Goal: Task Accomplishment & Management: Manage account settings

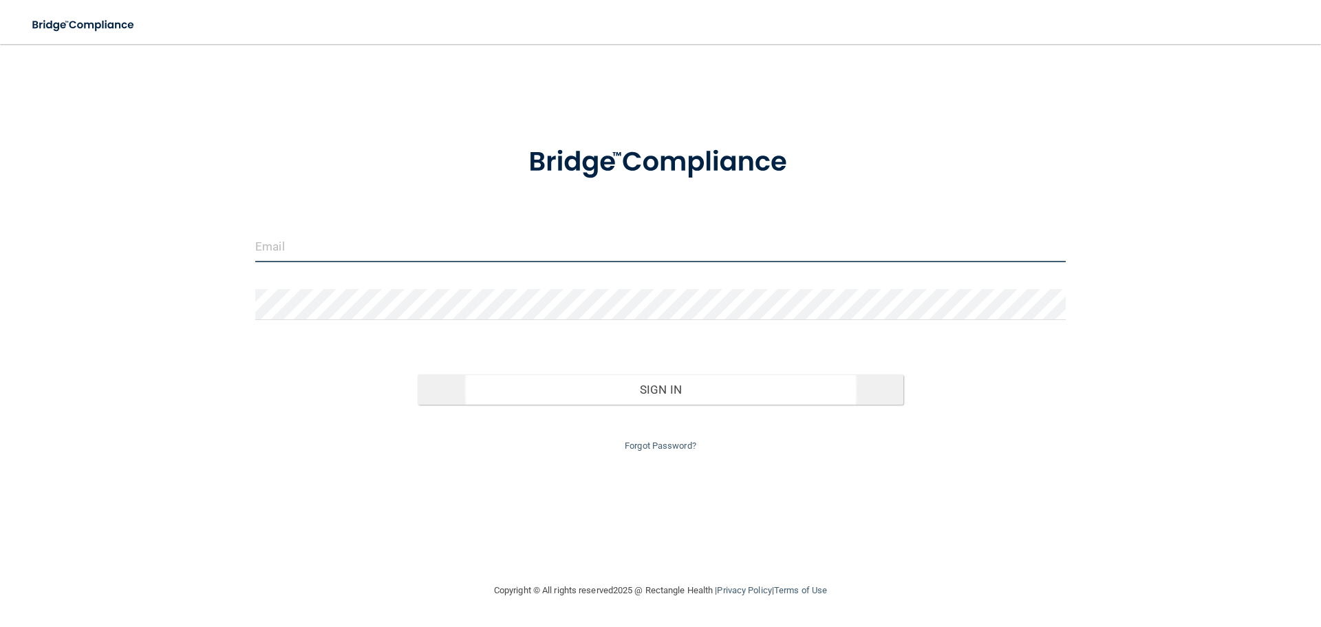
type input "[EMAIL_ADDRESS][DOMAIN_NAME]"
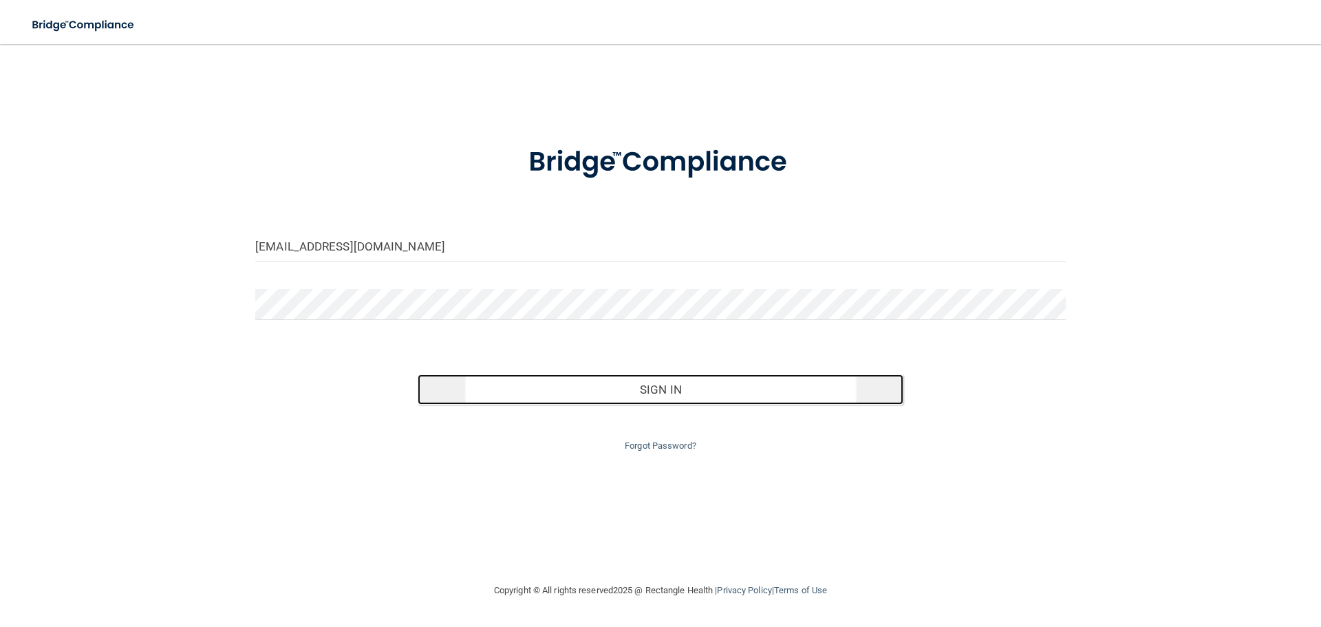
click at [610, 398] on button "Sign In" at bounding box center [660, 389] width 486 height 30
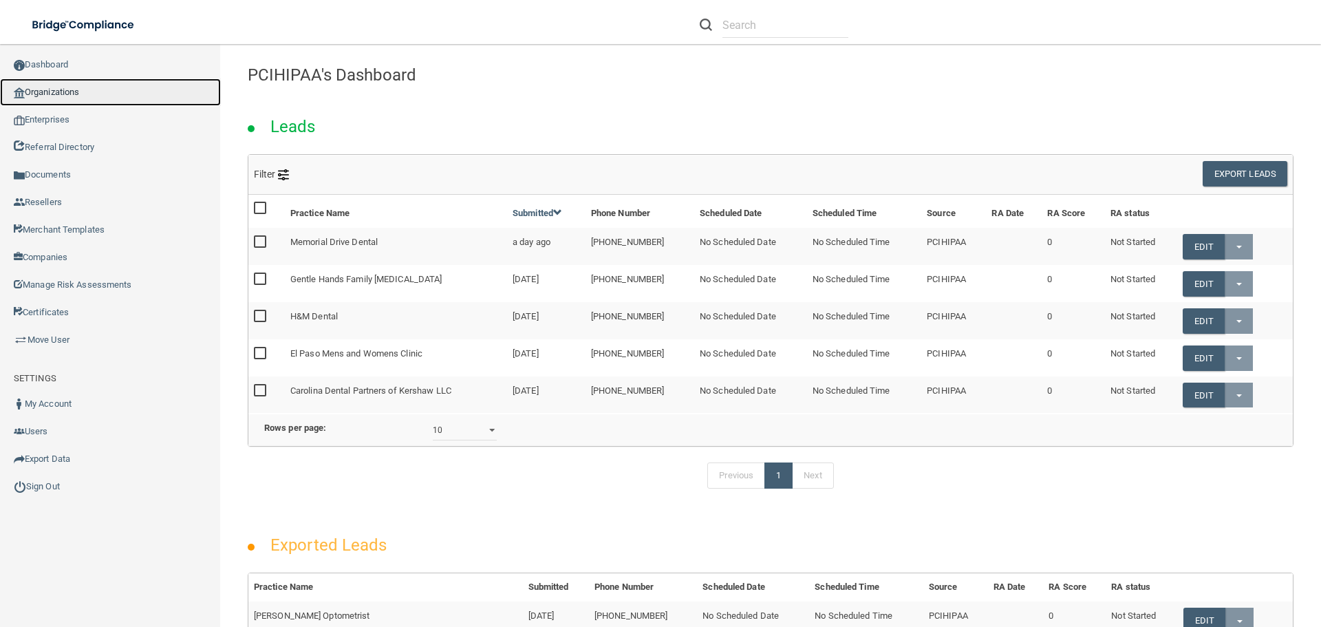
click at [94, 101] on link "Organizations" at bounding box center [110, 92] width 221 height 28
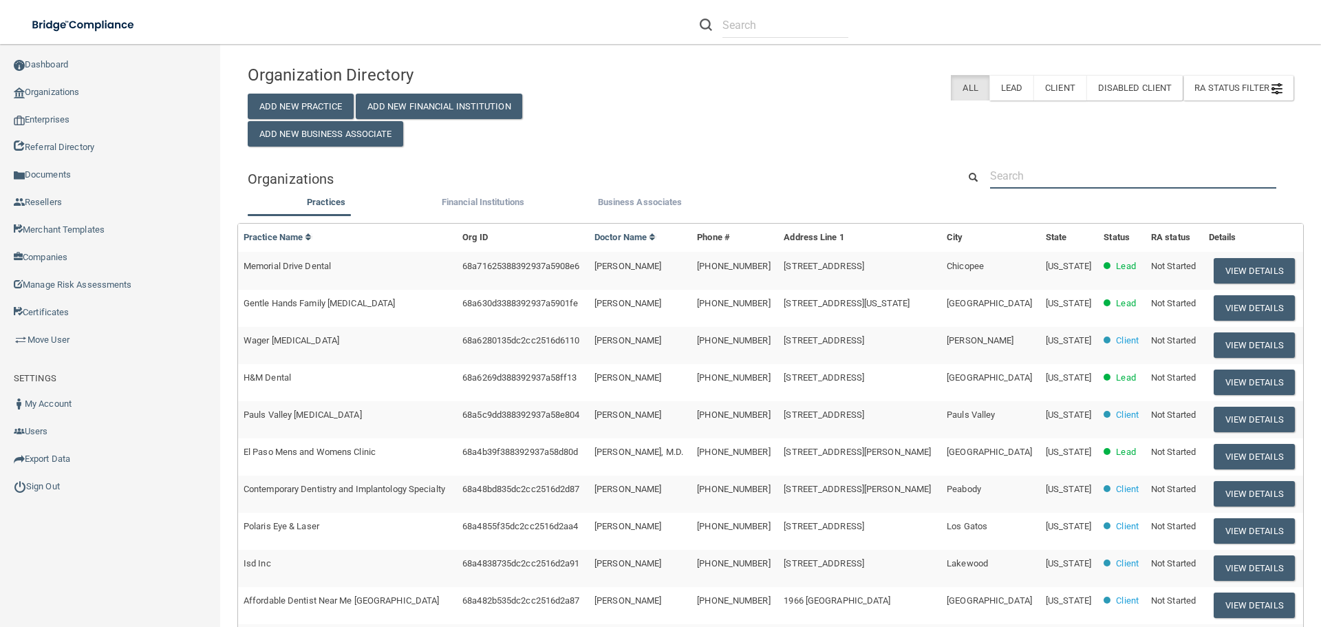
click at [1032, 179] on input "text" at bounding box center [1133, 175] width 286 height 25
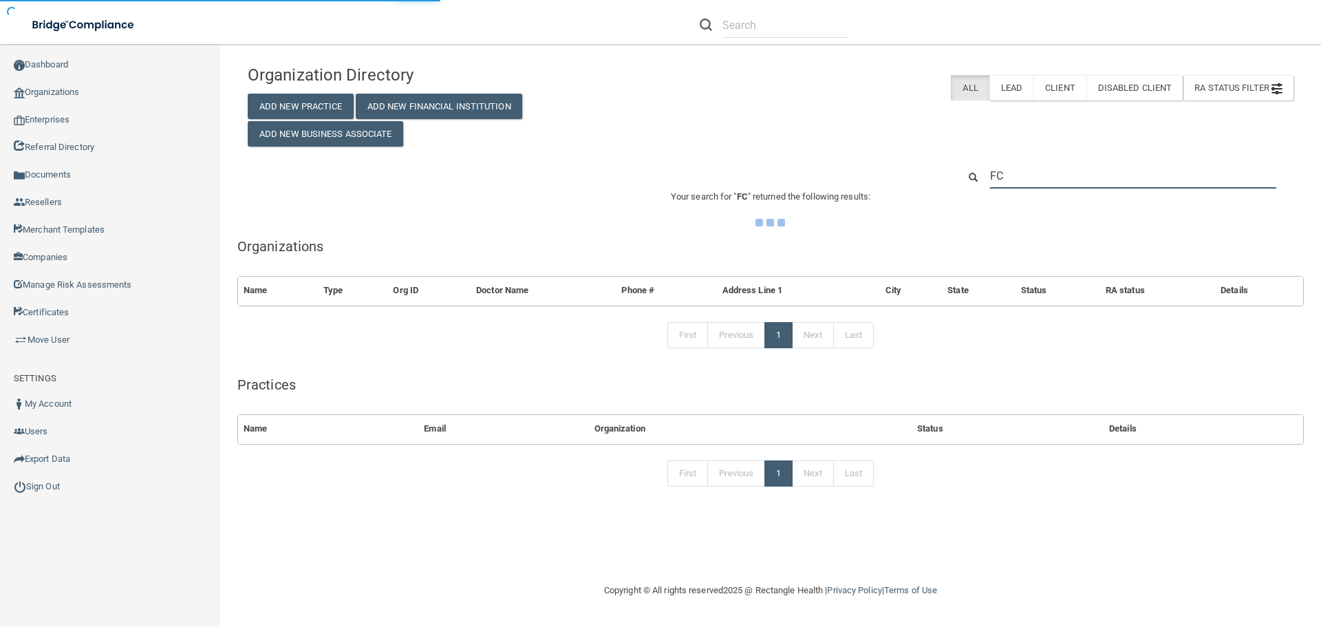
type input "FCI"
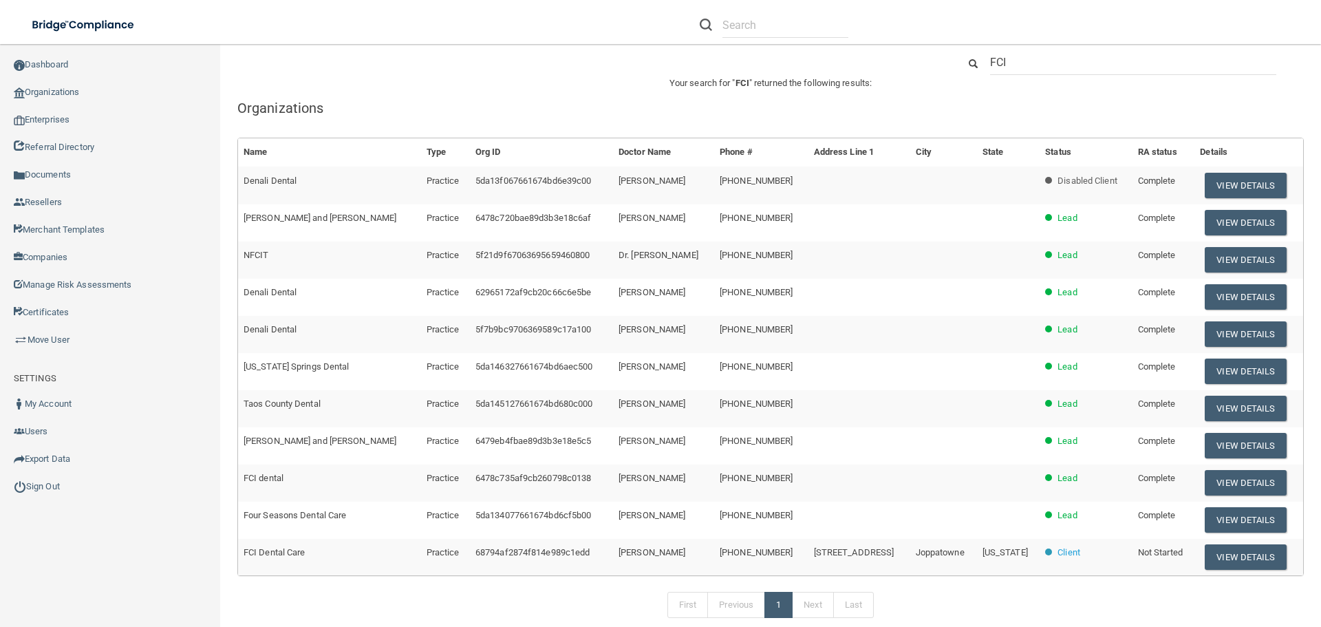
scroll to position [138, 0]
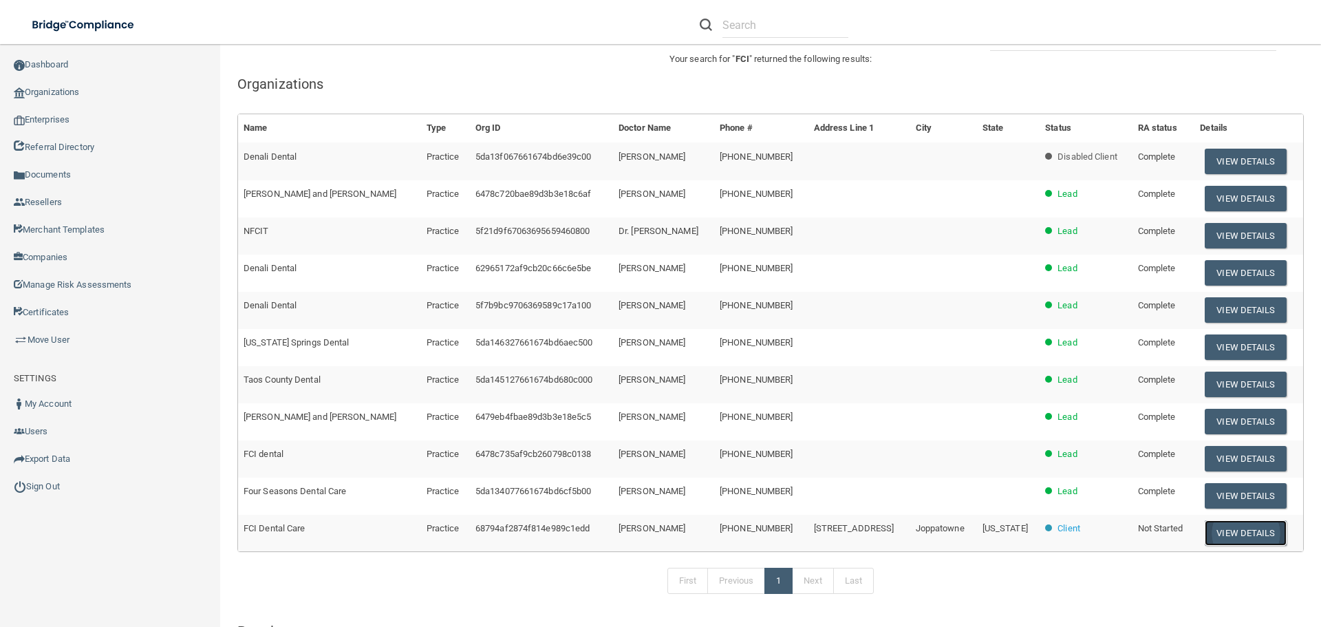
click at [1211, 539] on button "View Details" at bounding box center [1244, 532] width 81 height 25
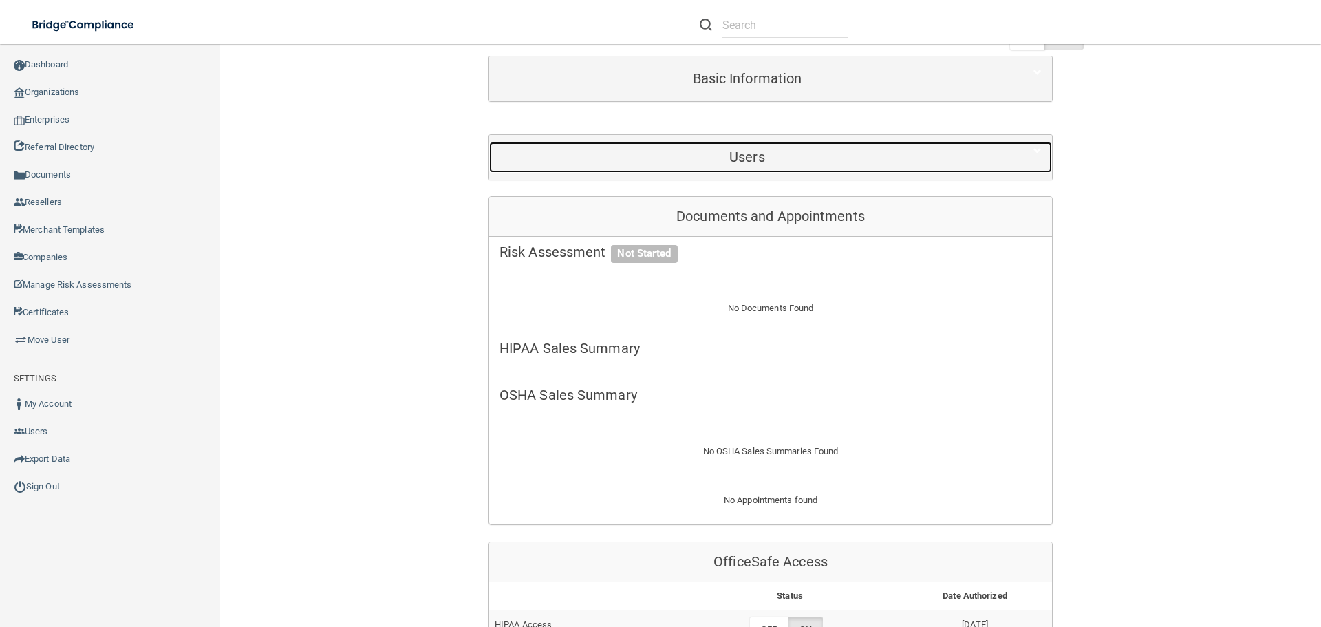
click at [742, 154] on h5 "Users" at bounding box center [746, 156] width 495 height 15
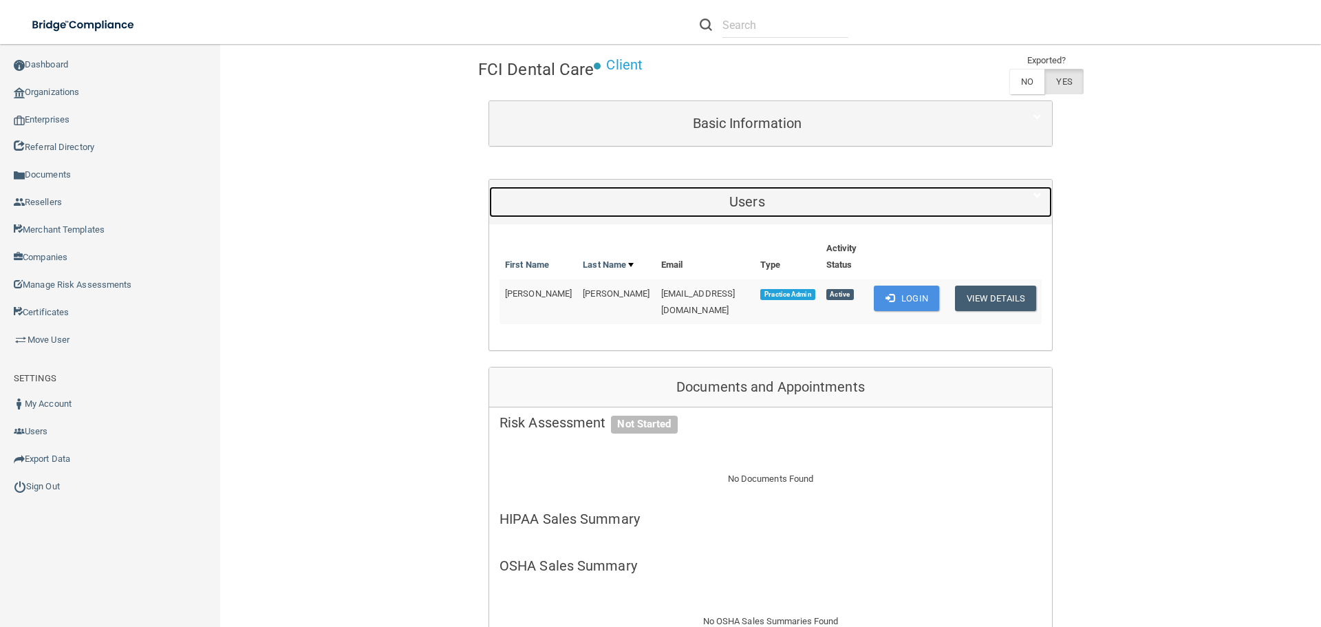
scroll to position [69, 0]
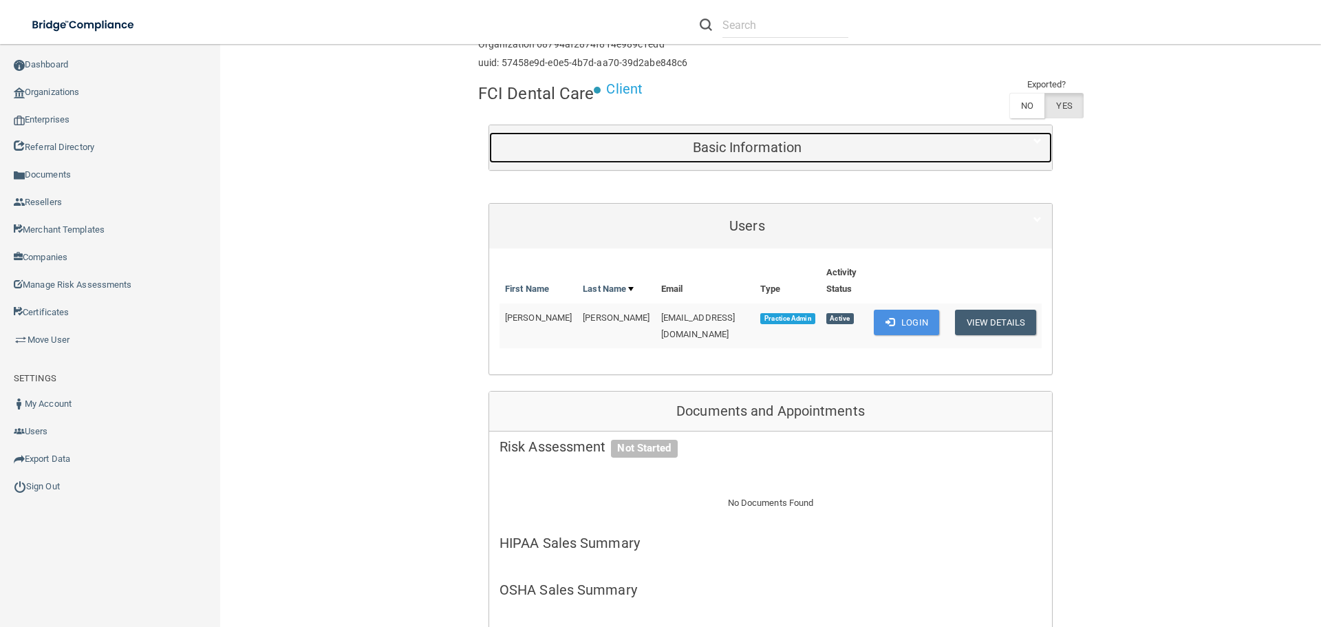
click at [728, 146] on h5 "Basic Information" at bounding box center [746, 147] width 495 height 15
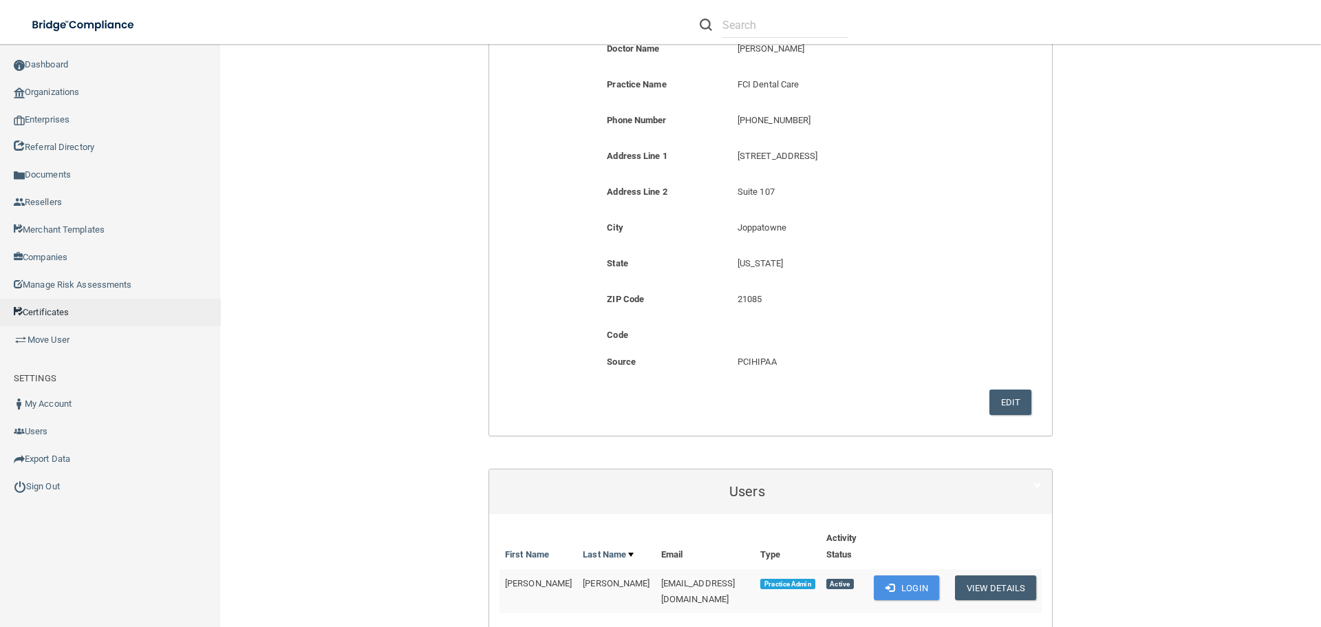
scroll to position [206, 0]
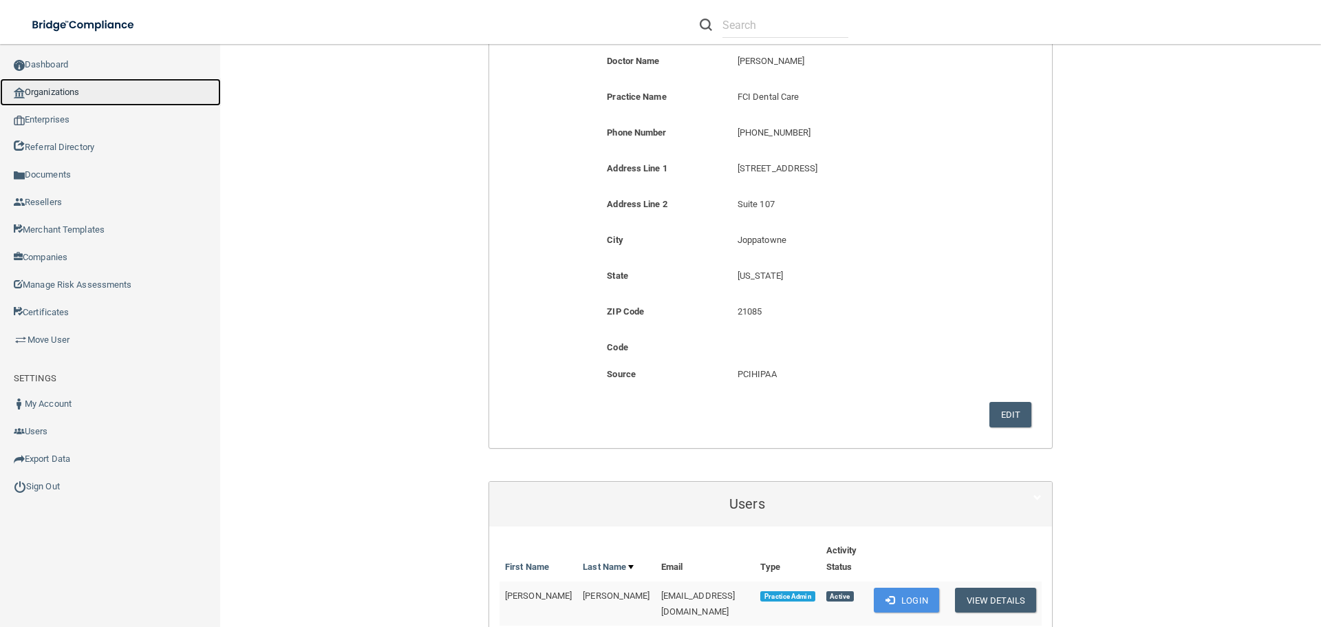
click at [111, 98] on link "Organizations" at bounding box center [110, 92] width 221 height 28
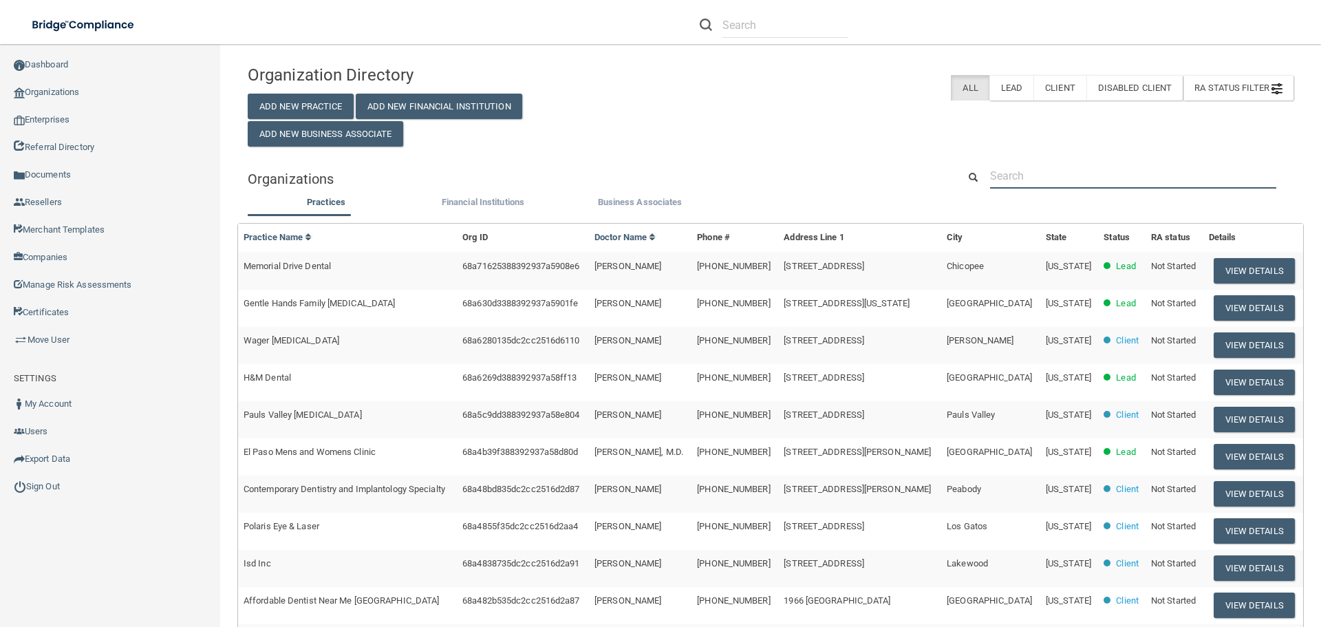
click at [1127, 180] on input "text" at bounding box center [1133, 175] width 286 height 25
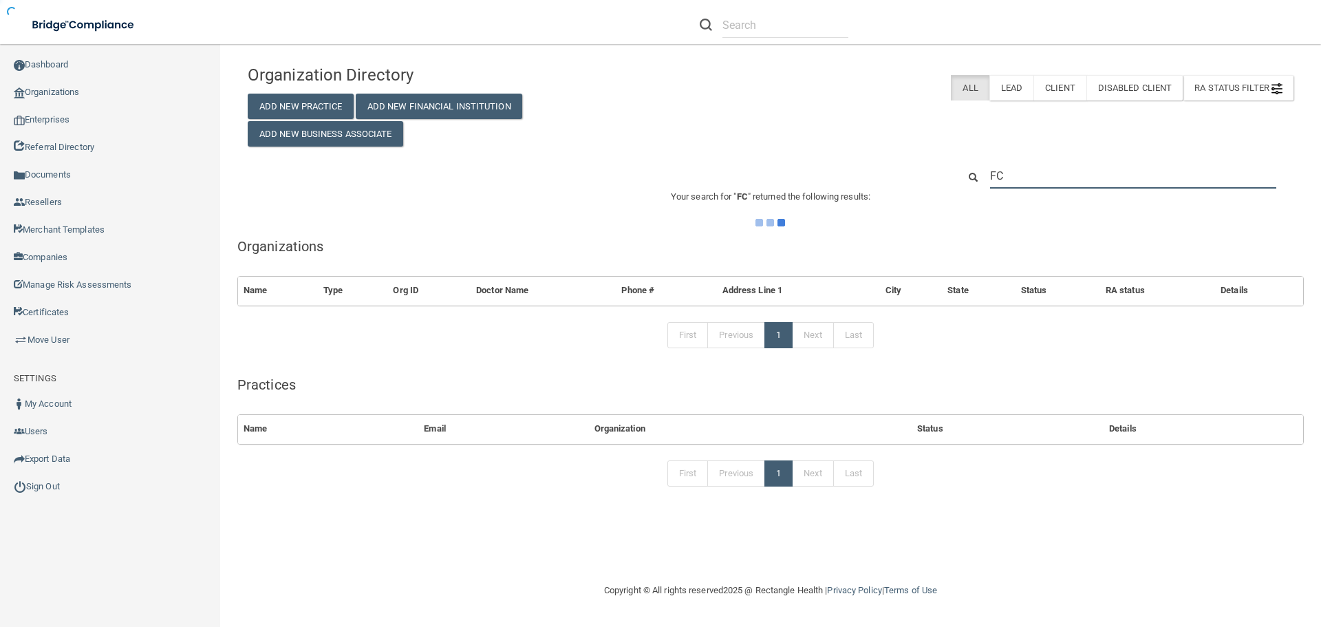
type input "FCI"
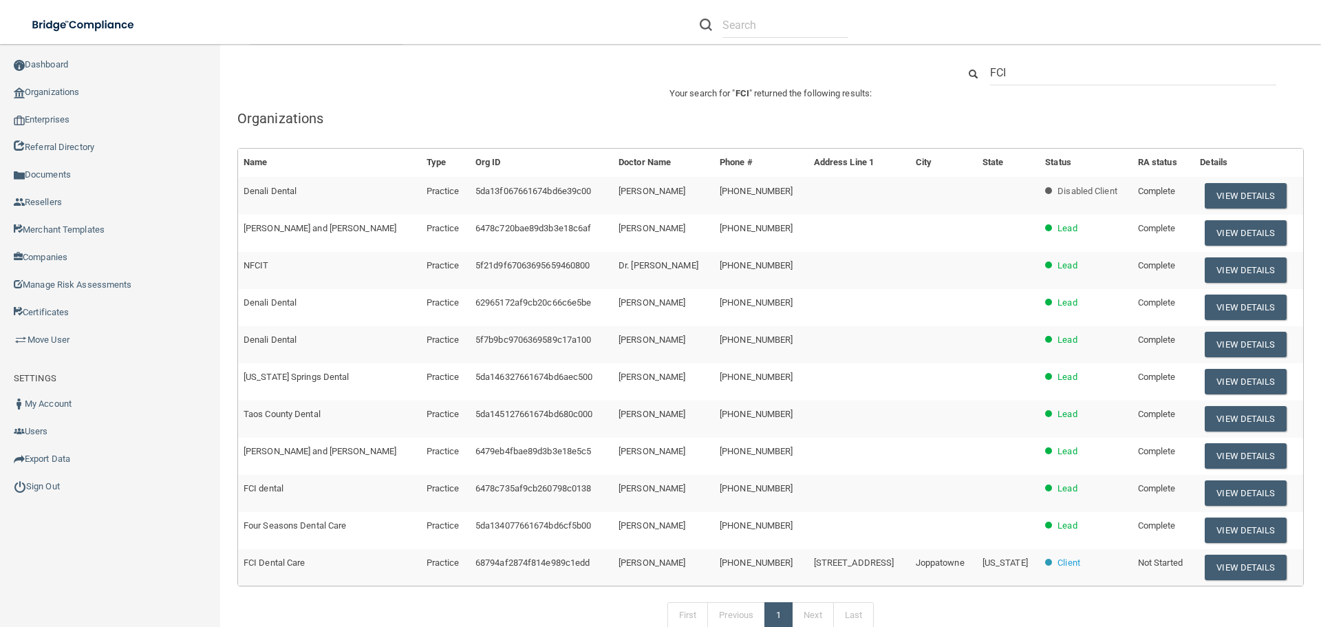
scroll to position [138, 0]
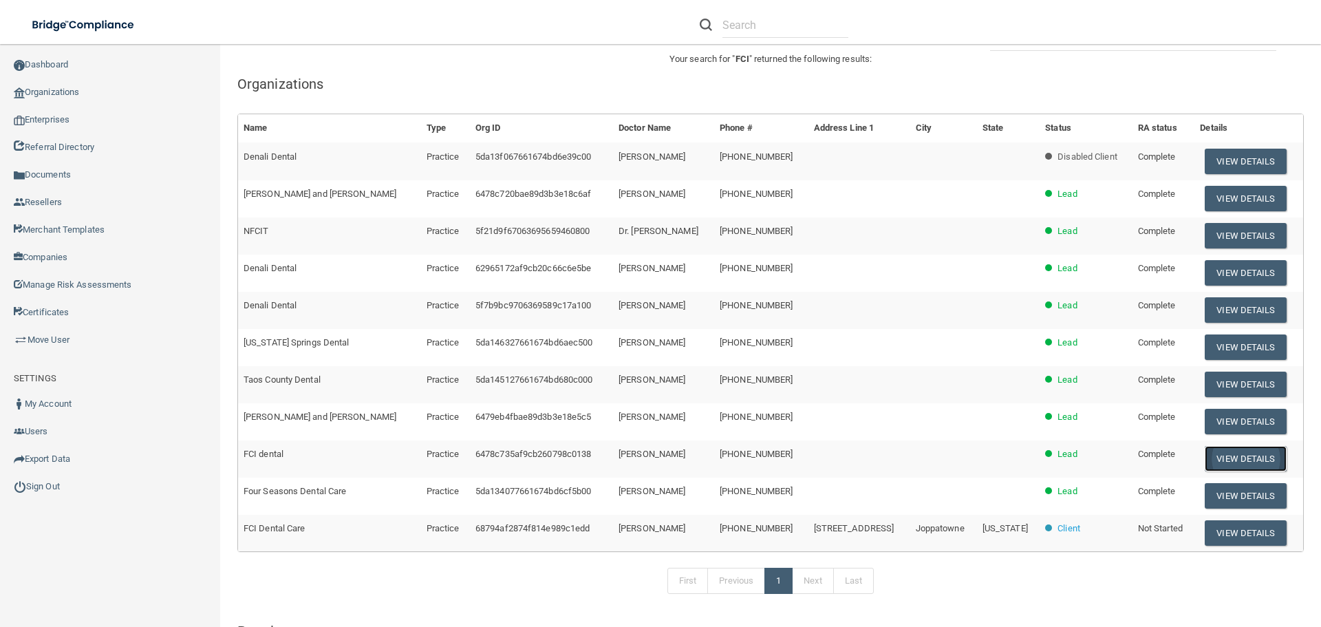
click at [1206, 455] on button "View Details" at bounding box center [1244, 458] width 81 height 25
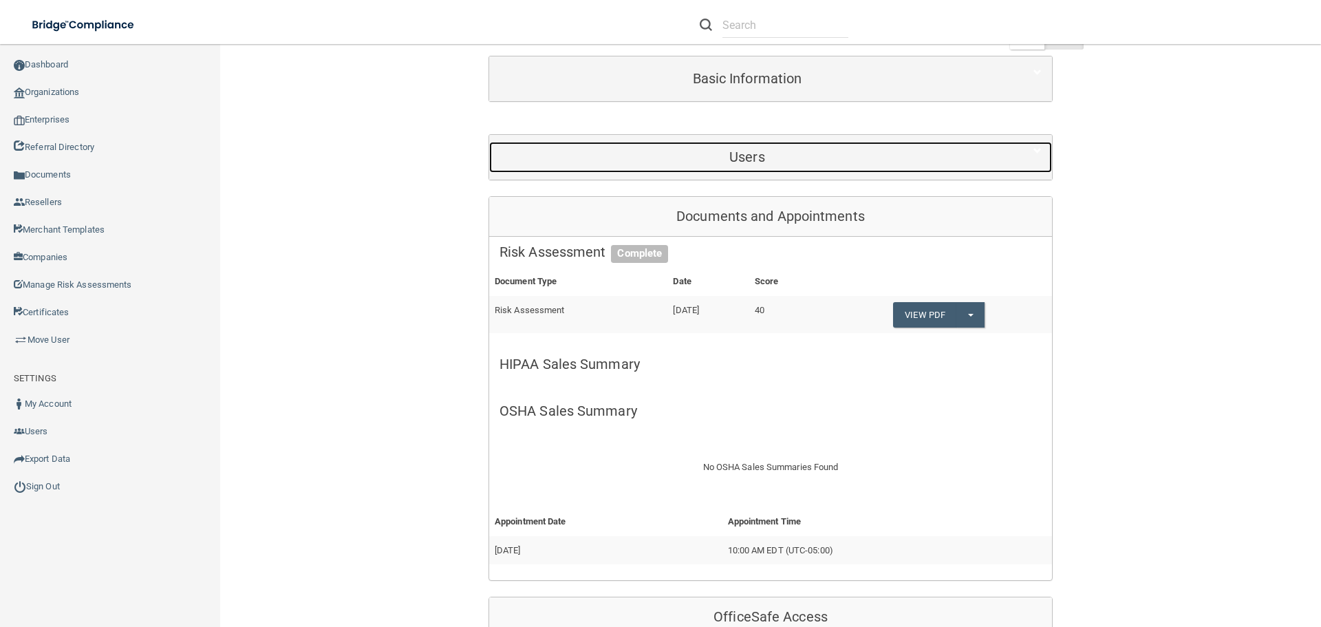
click at [728, 152] on h5 "Users" at bounding box center [746, 156] width 495 height 15
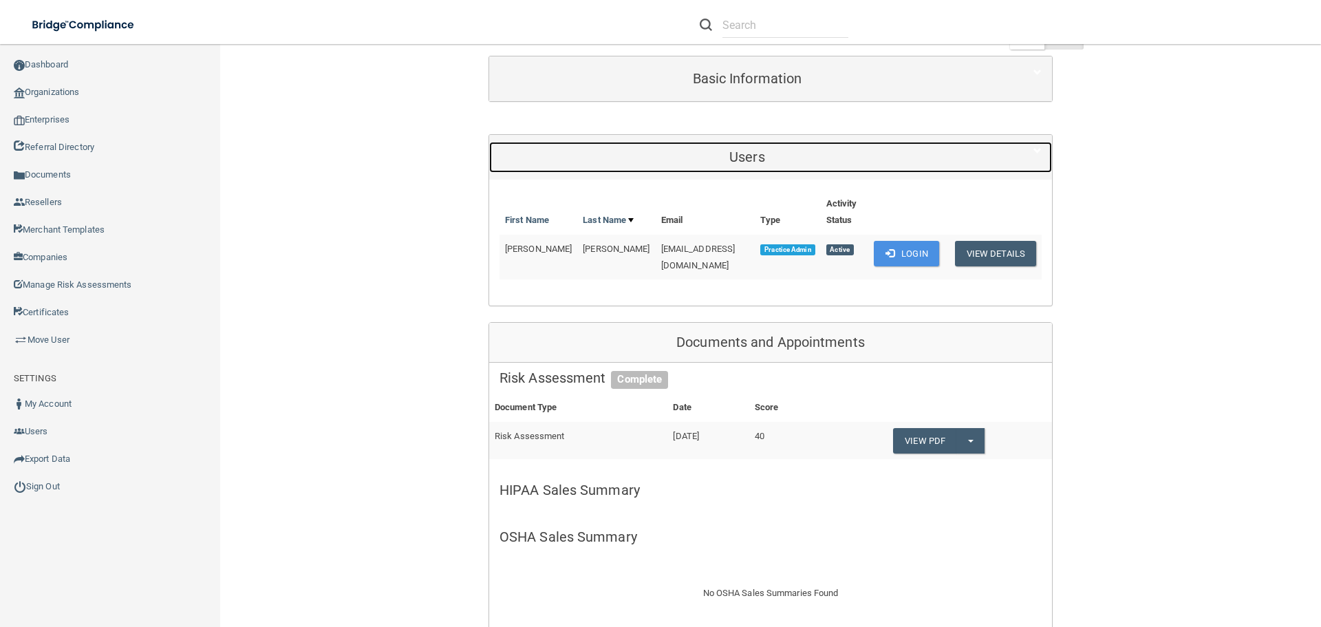
click at [728, 152] on h5 "Users" at bounding box center [746, 156] width 495 height 15
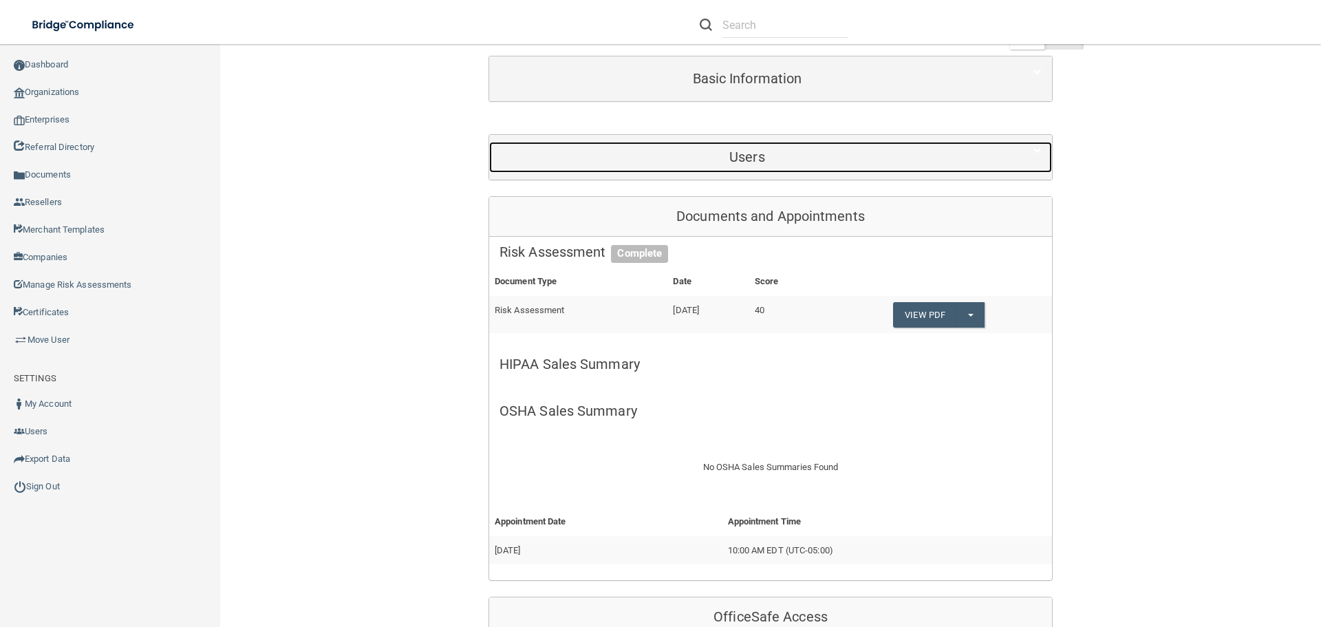
click at [728, 152] on h5 "Users" at bounding box center [746, 156] width 495 height 15
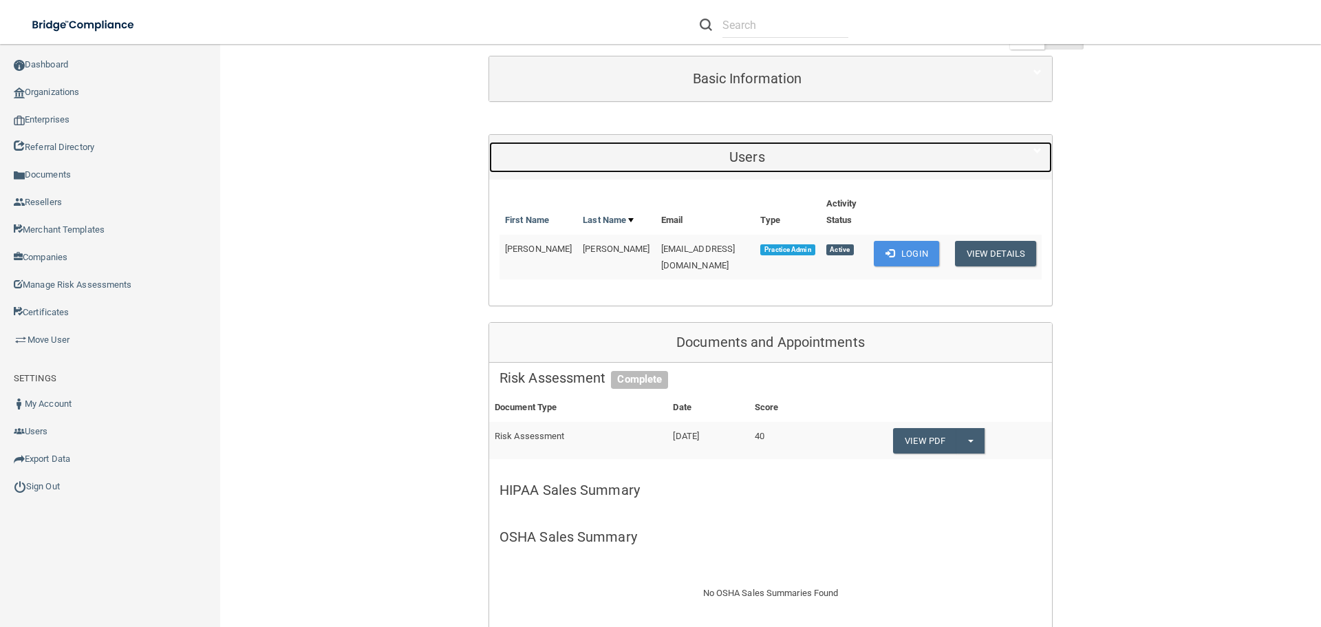
click at [728, 152] on h5 "Users" at bounding box center [746, 156] width 495 height 15
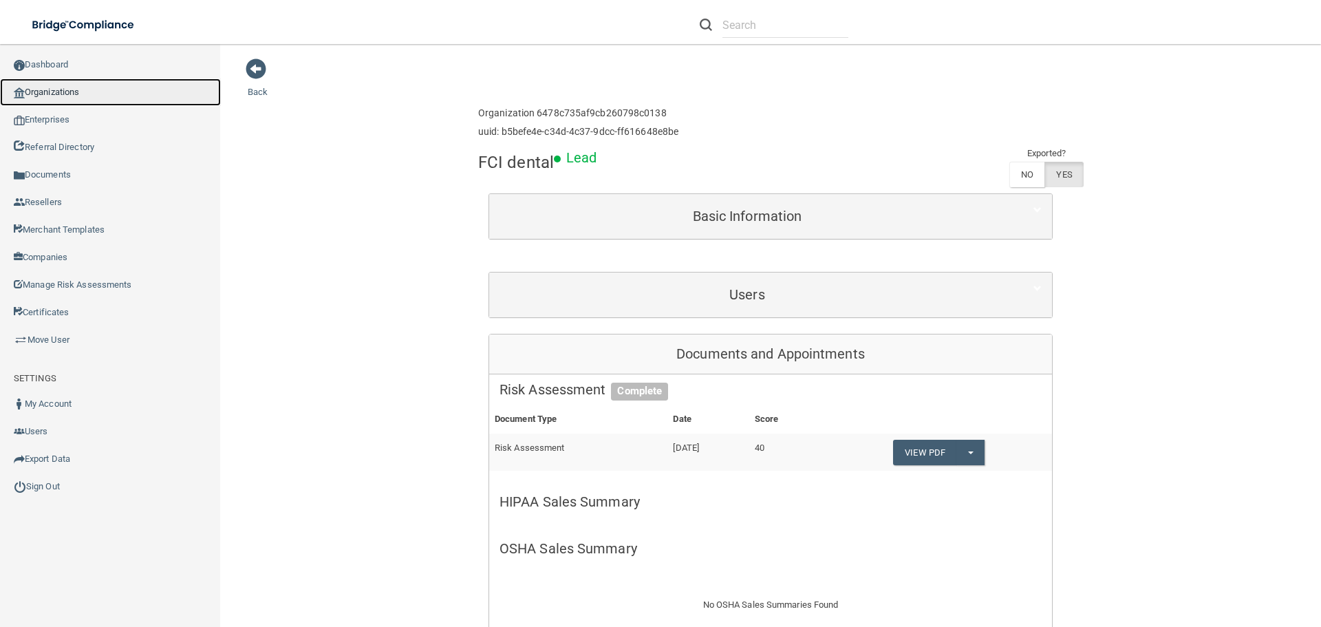
click at [94, 99] on link "Organizations" at bounding box center [110, 92] width 221 height 28
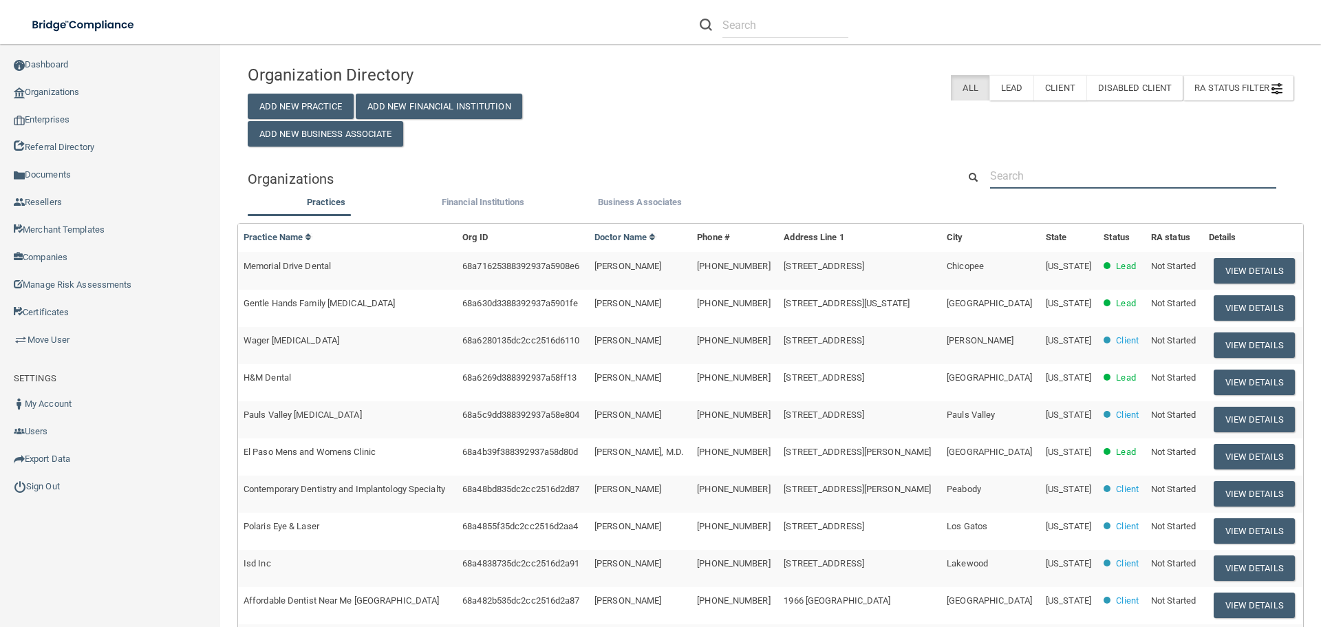
click at [1036, 181] on input "text" at bounding box center [1133, 175] width 286 height 25
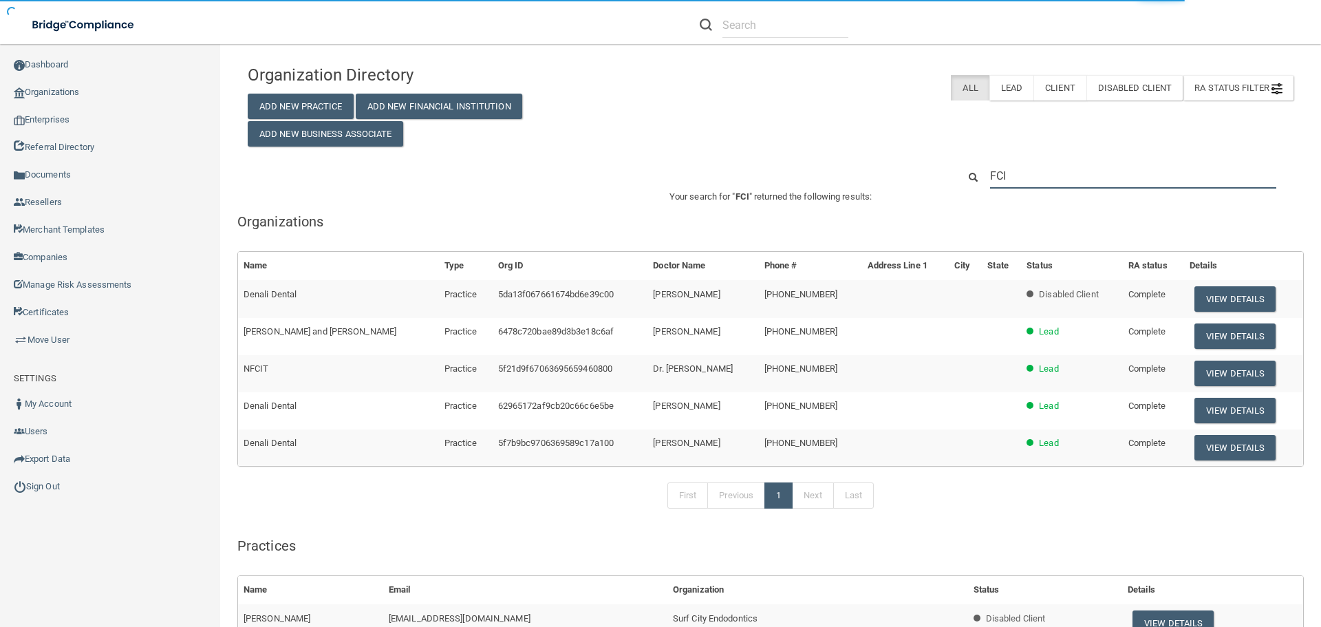
type input "FCI"
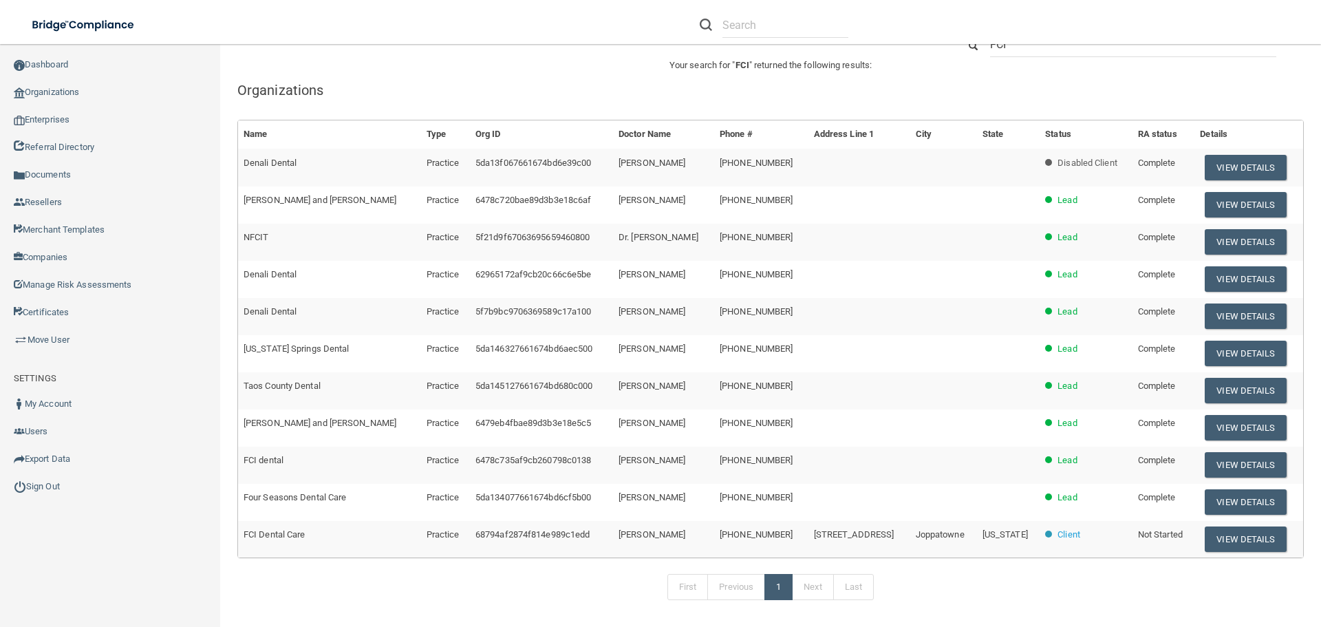
scroll to position [138, 0]
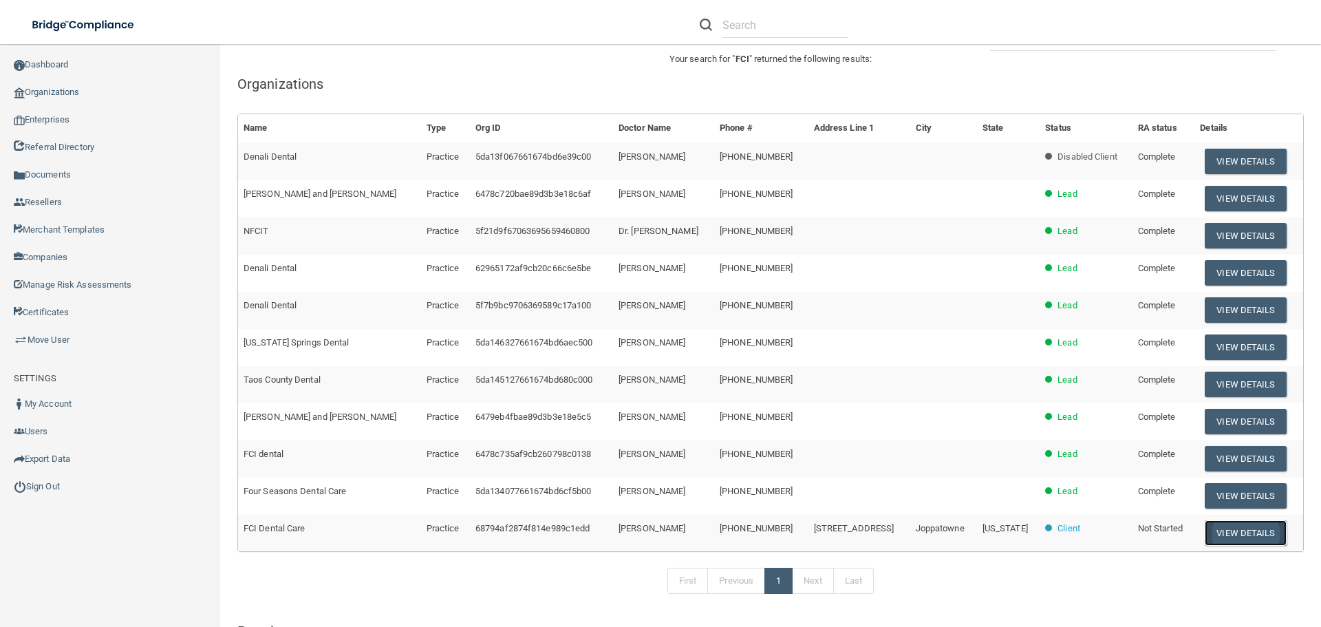
click at [1228, 529] on button "View Details" at bounding box center [1244, 532] width 81 height 25
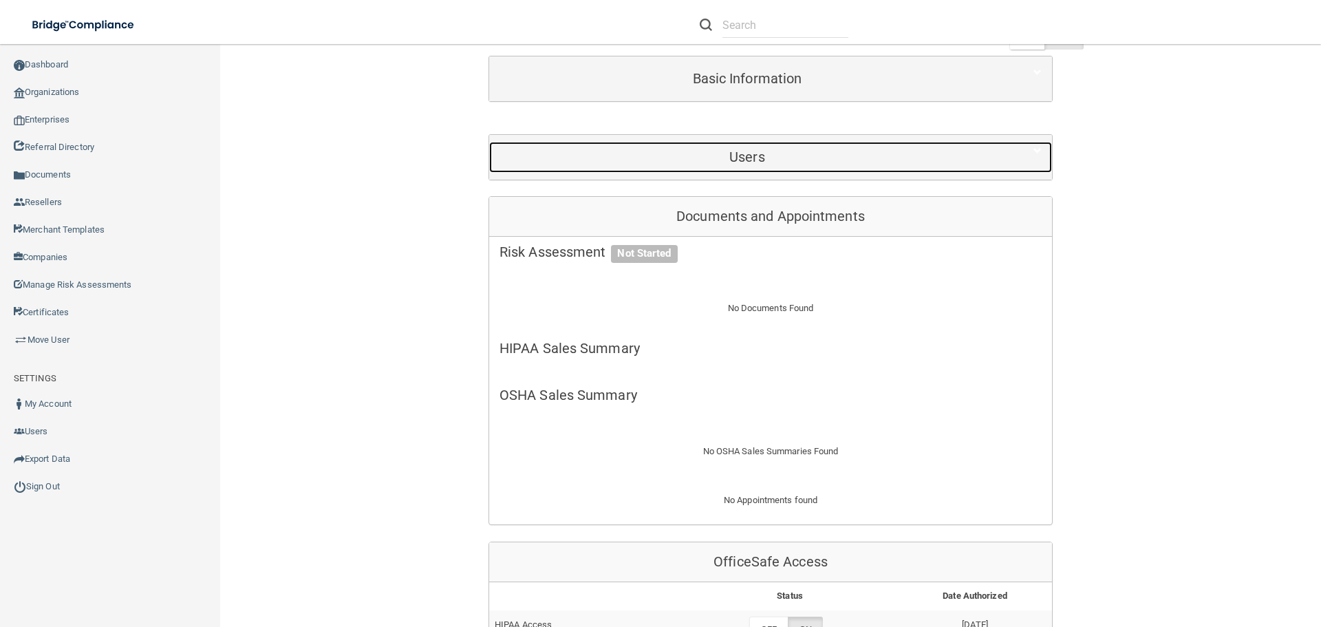
click at [717, 151] on h5 "Users" at bounding box center [746, 156] width 495 height 15
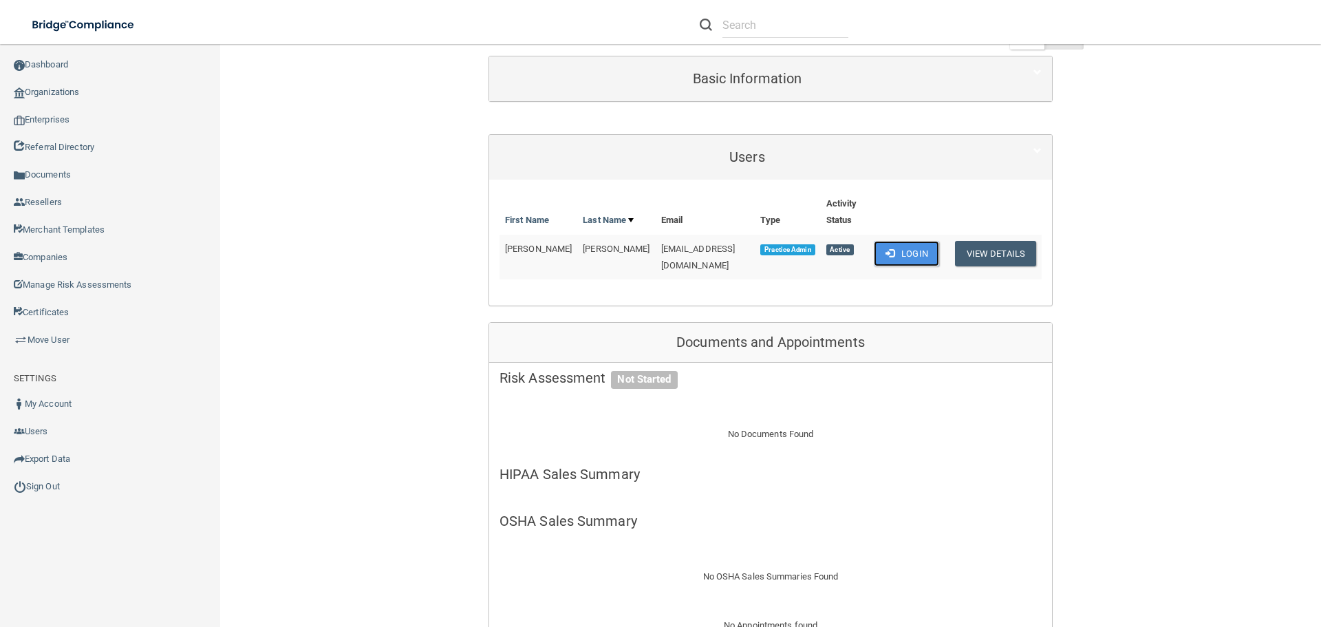
click at [906, 241] on button "Login" at bounding box center [906, 253] width 65 height 25
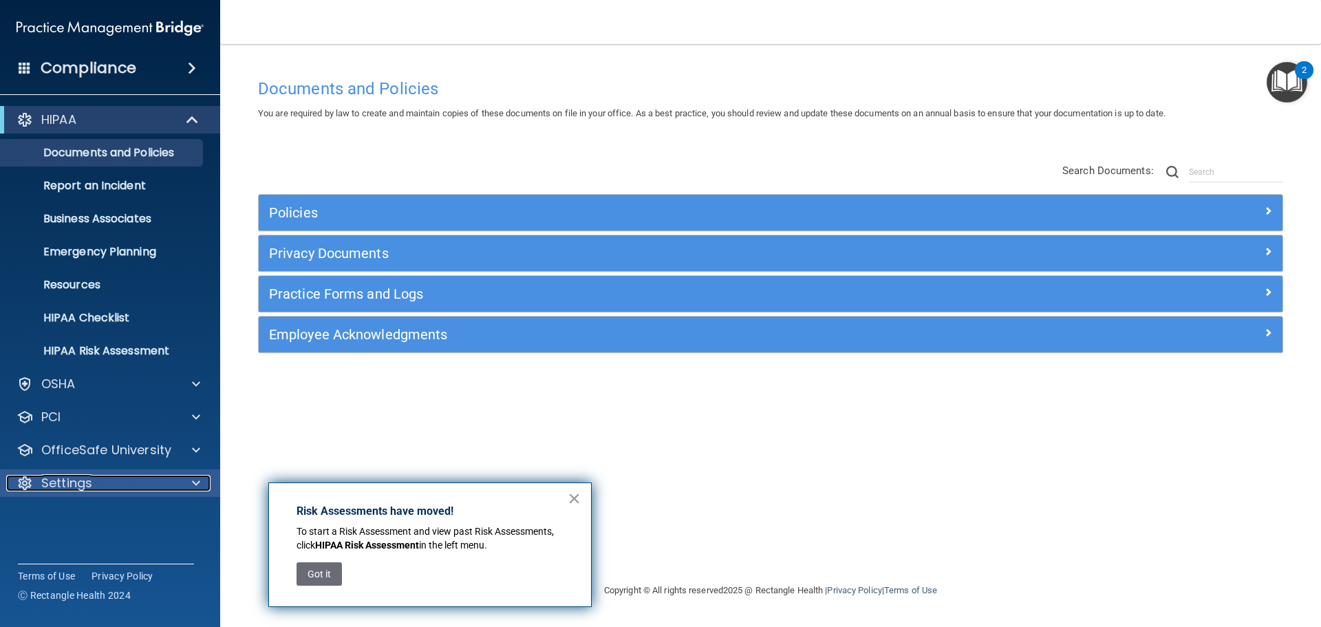
click at [138, 478] on div "Settings" at bounding box center [91, 483] width 171 height 17
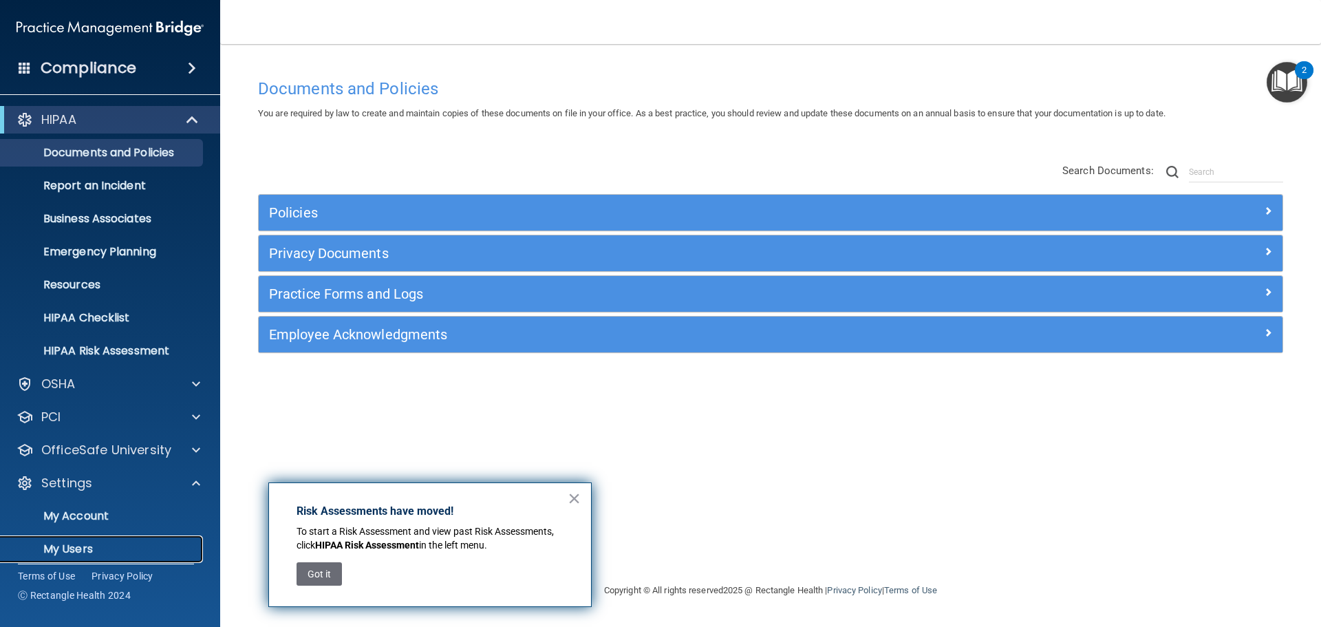
click at [133, 539] on link "My Users" at bounding box center [94, 549] width 217 height 28
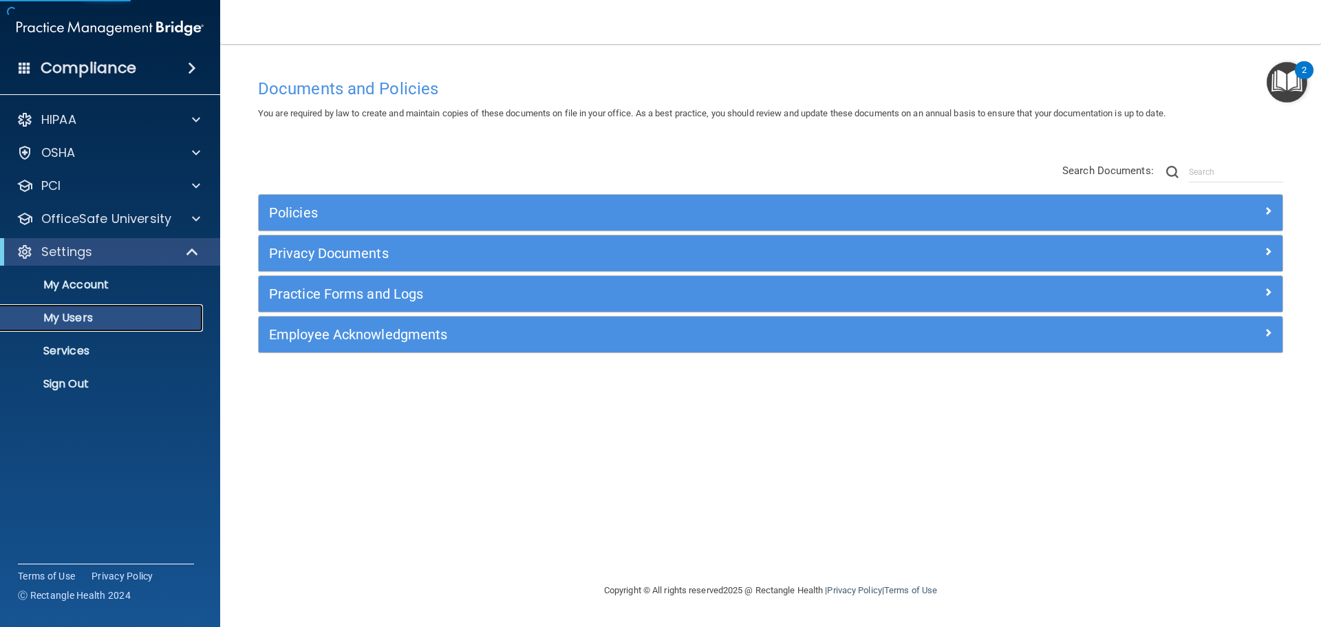
select select "20"
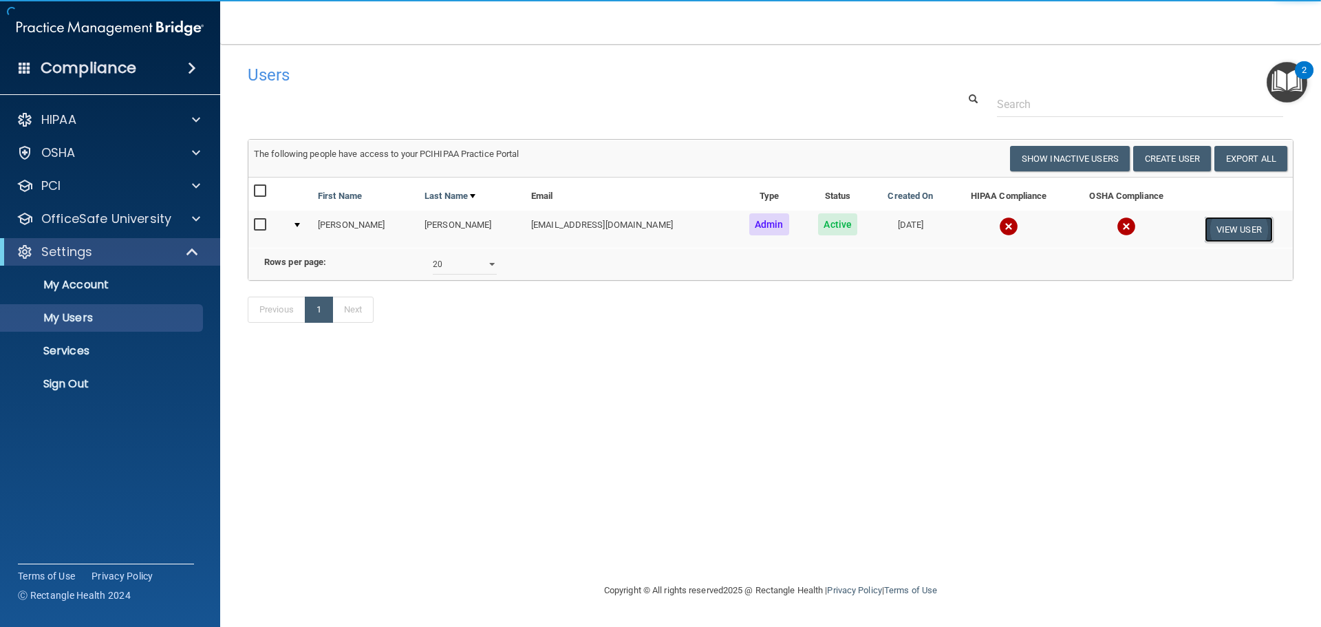
click at [1246, 232] on button "View User" at bounding box center [1238, 229] width 68 height 25
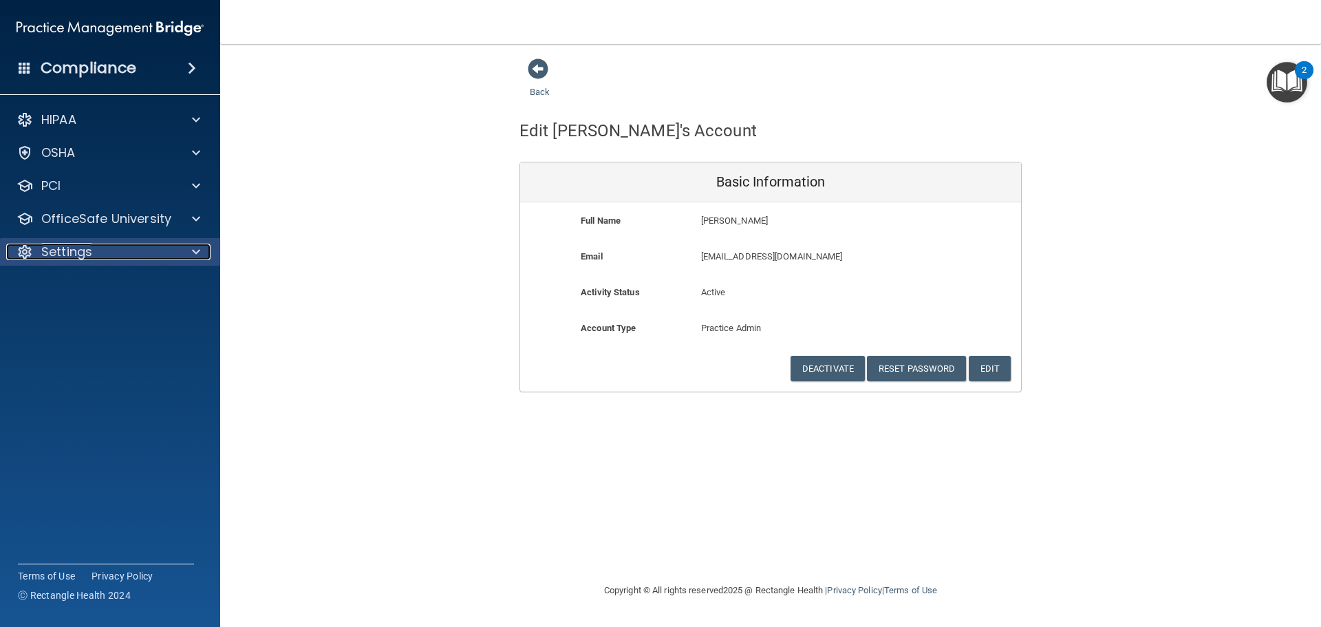
click at [164, 256] on div "Settings" at bounding box center [91, 251] width 171 height 17
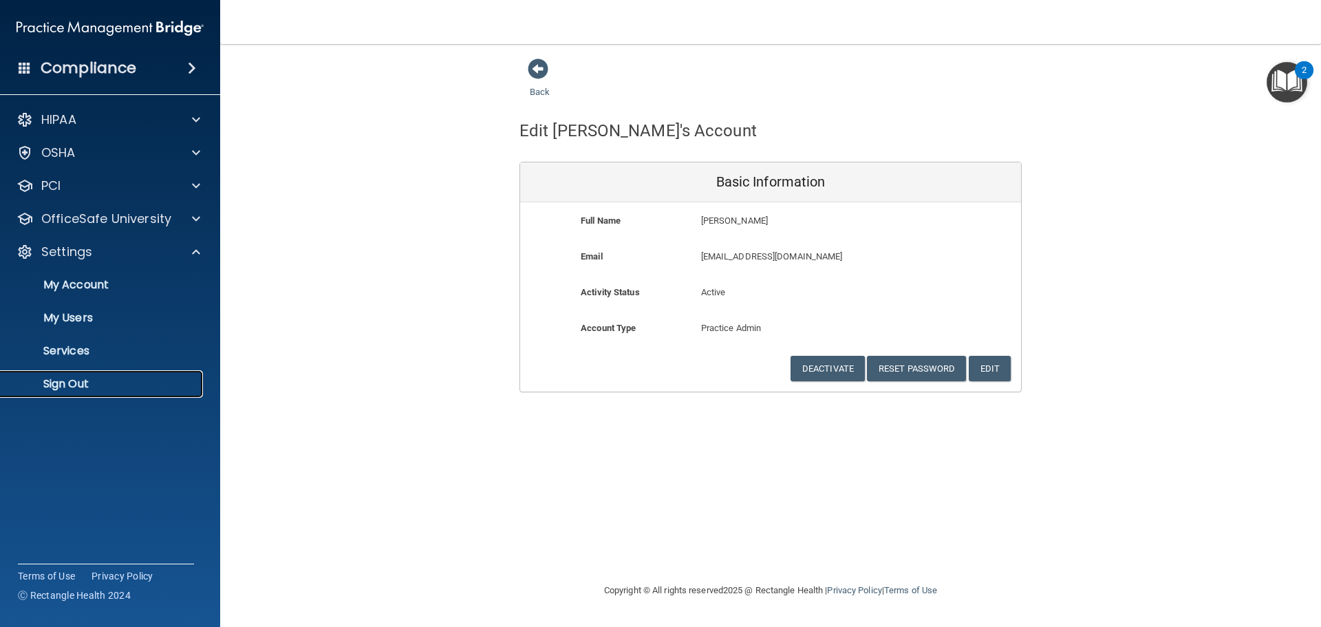
click at [81, 388] on p "Sign Out" at bounding box center [103, 384] width 188 height 14
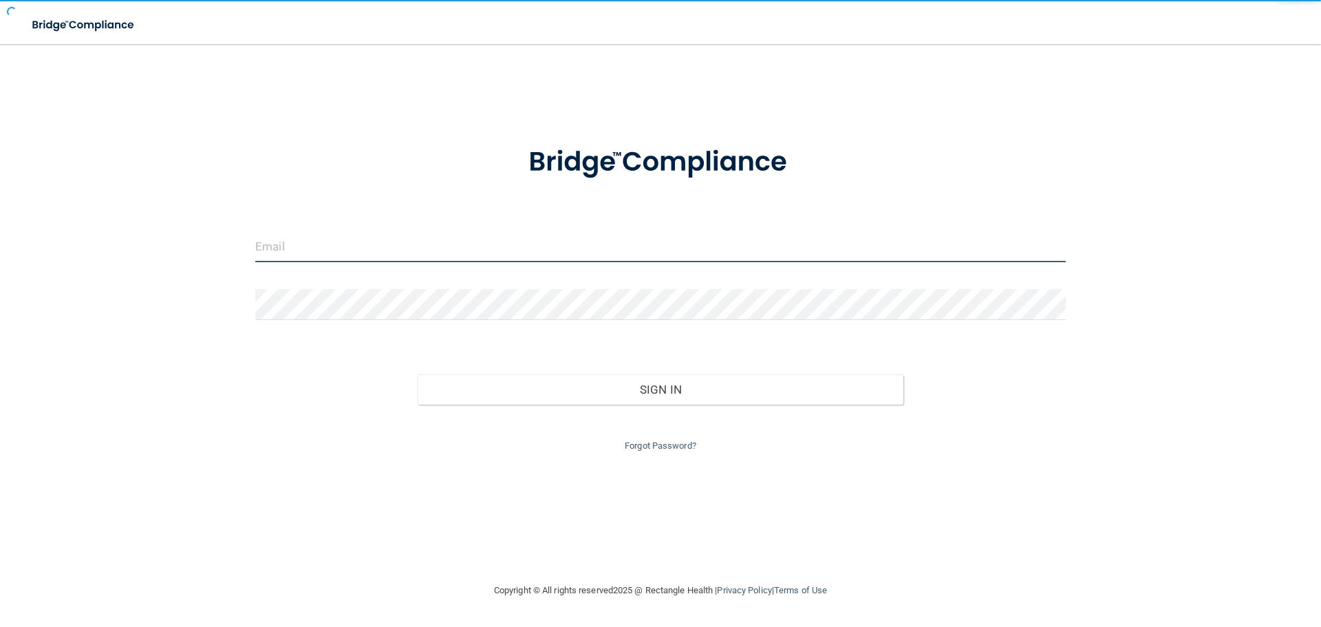
type input "[EMAIL_ADDRESS][DOMAIN_NAME]"
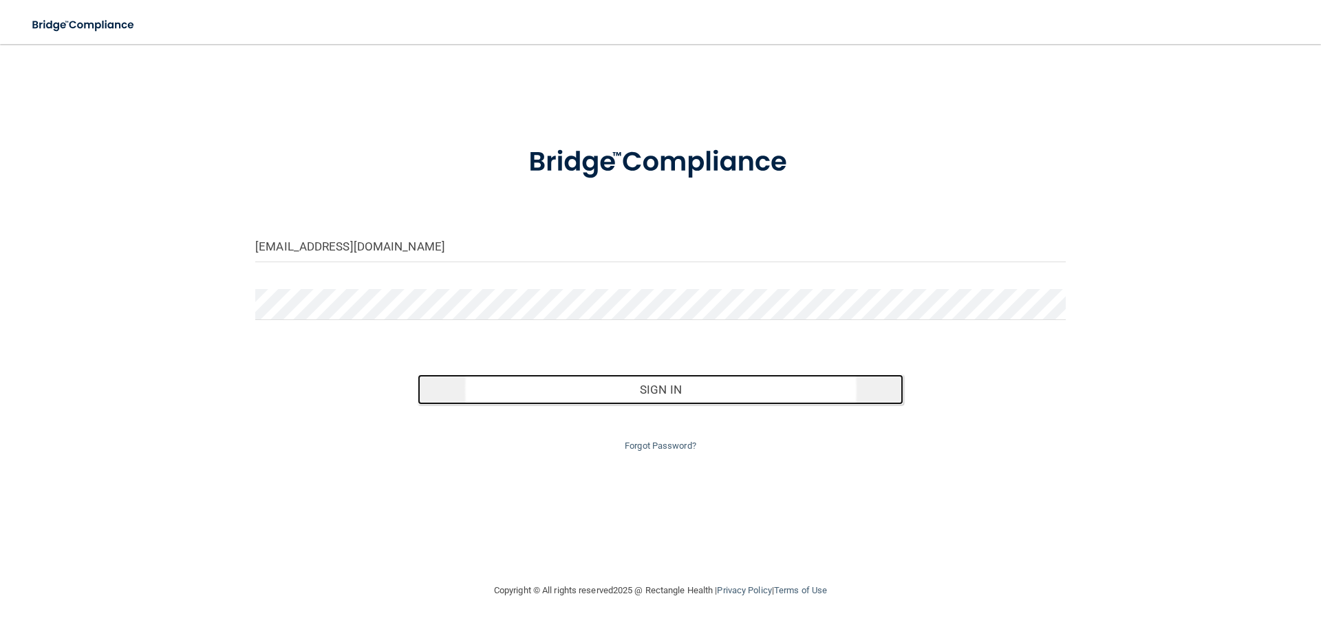
click at [567, 398] on button "Sign In" at bounding box center [660, 389] width 486 height 30
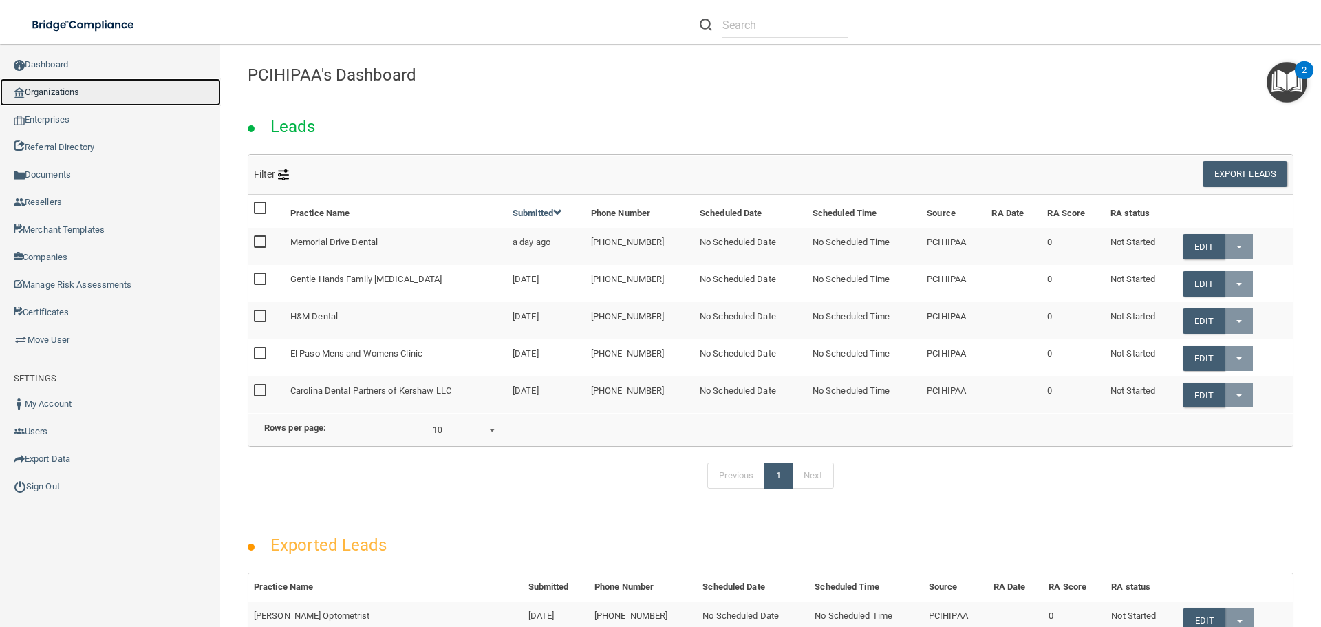
click at [135, 95] on link "Organizations" at bounding box center [110, 92] width 221 height 28
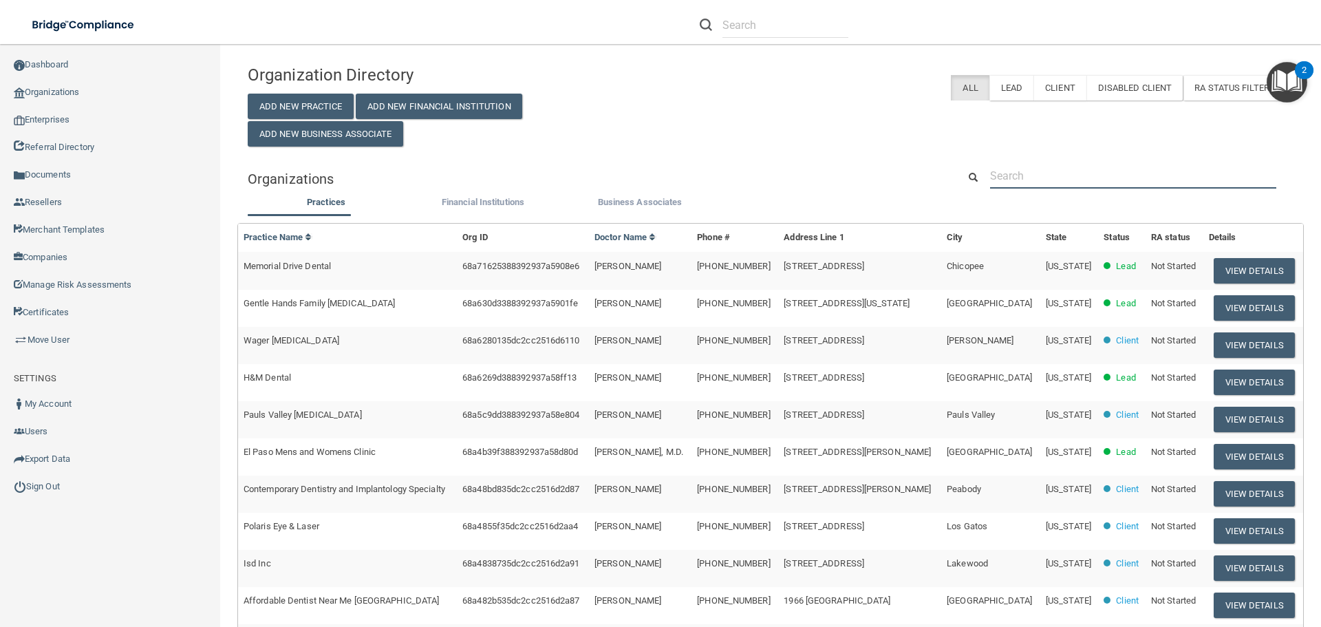
click at [1104, 174] on input "text" at bounding box center [1133, 175] width 286 height 25
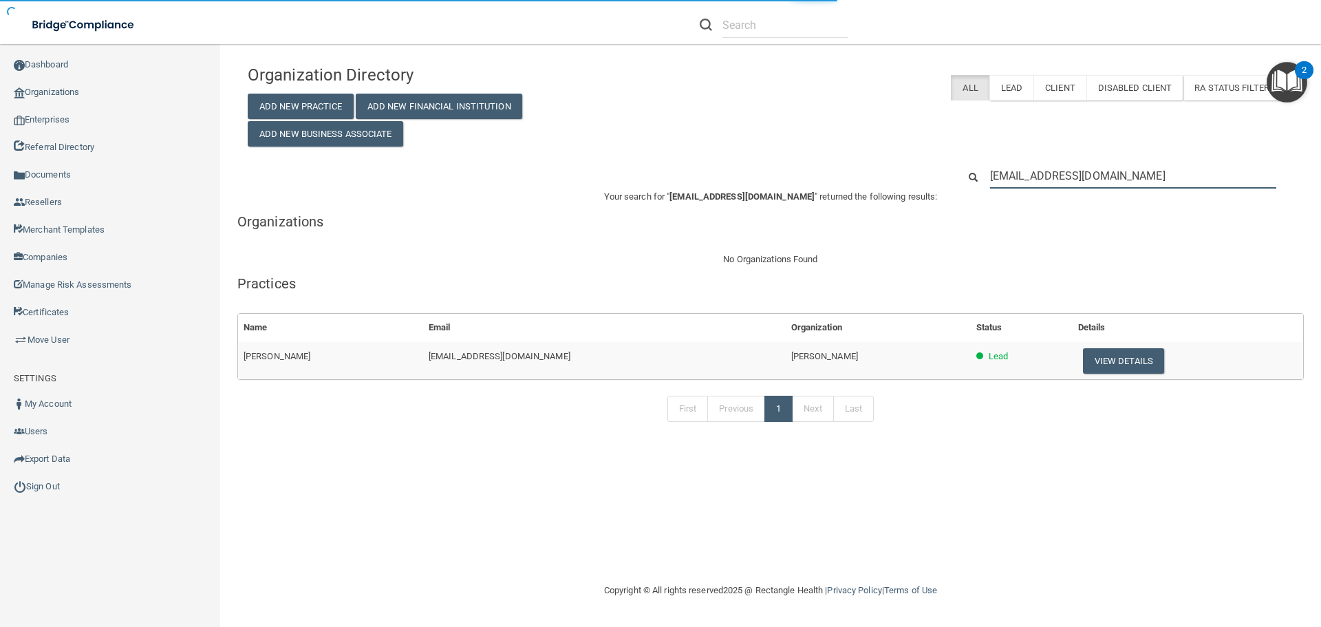
type input "[EMAIL_ADDRESS][DOMAIN_NAME]"
click at [1112, 365] on button "View Details" at bounding box center [1123, 360] width 81 height 25
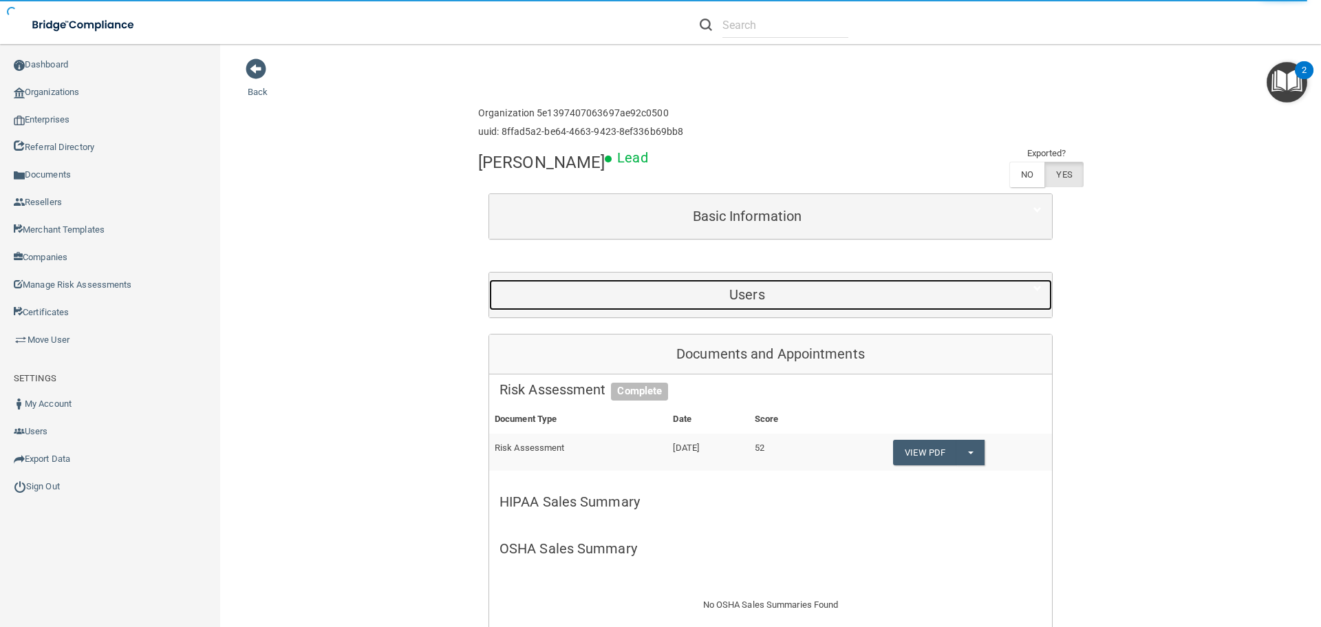
click at [768, 292] on h5 "Users" at bounding box center [746, 294] width 495 height 15
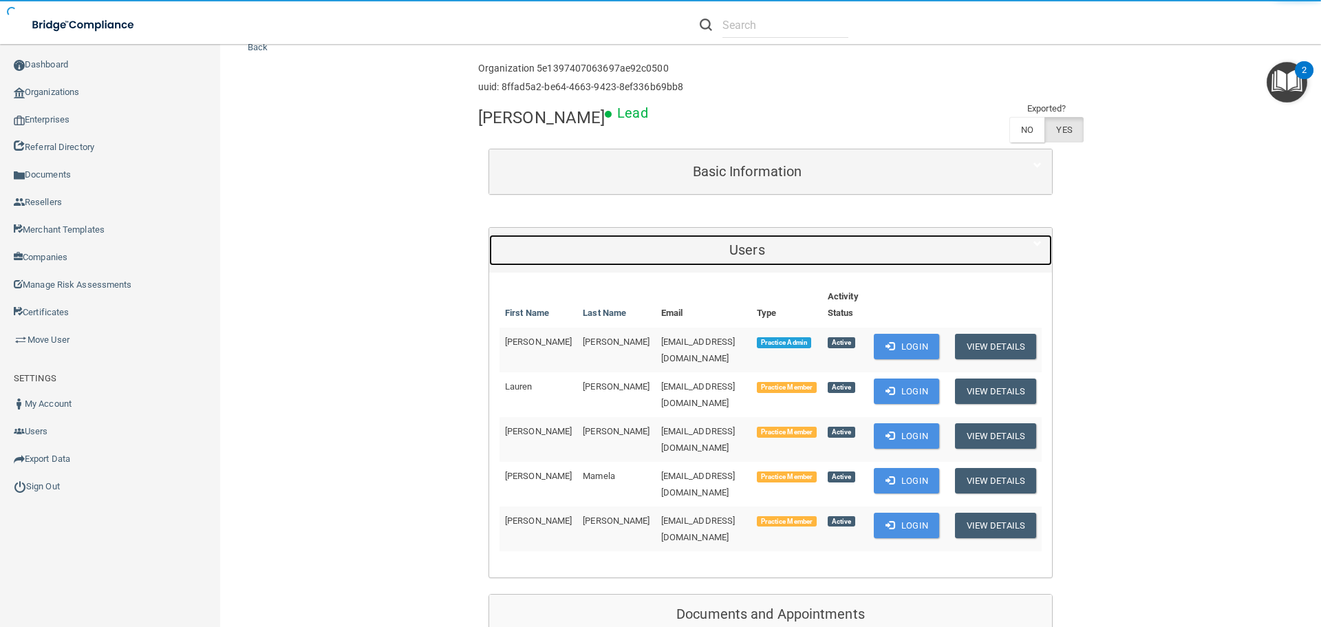
scroll to position [69, 0]
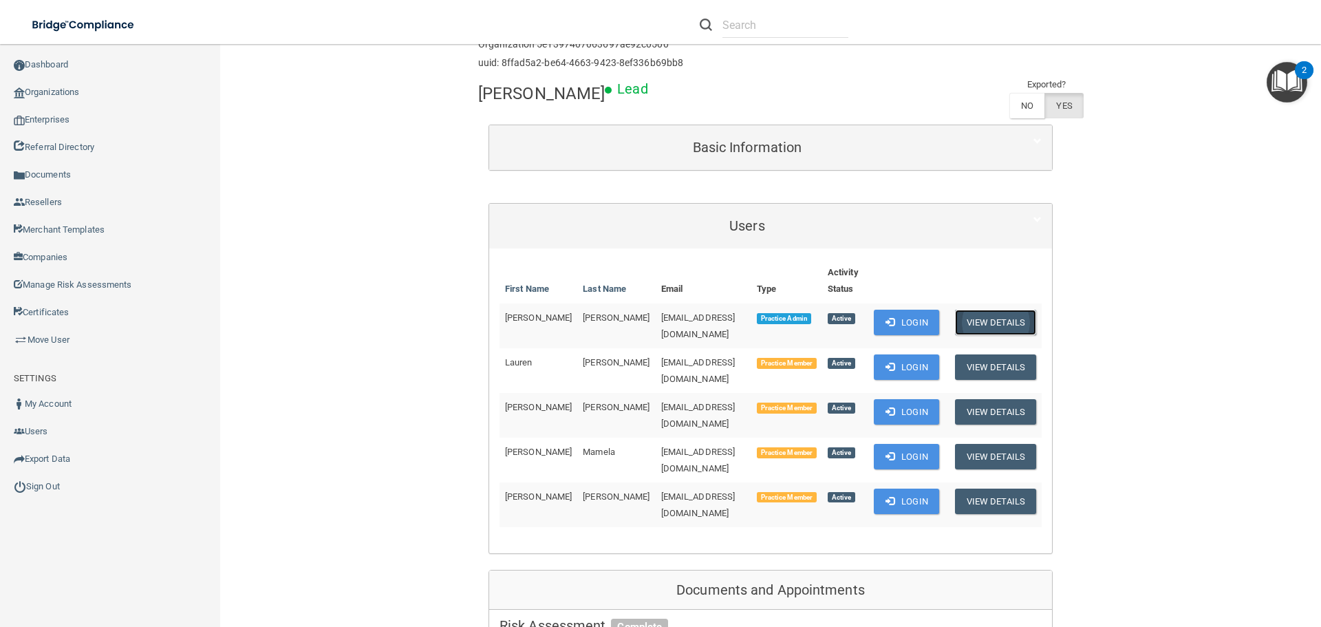
click at [987, 322] on button "View Details" at bounding box center [995, 322] width 81 height 25
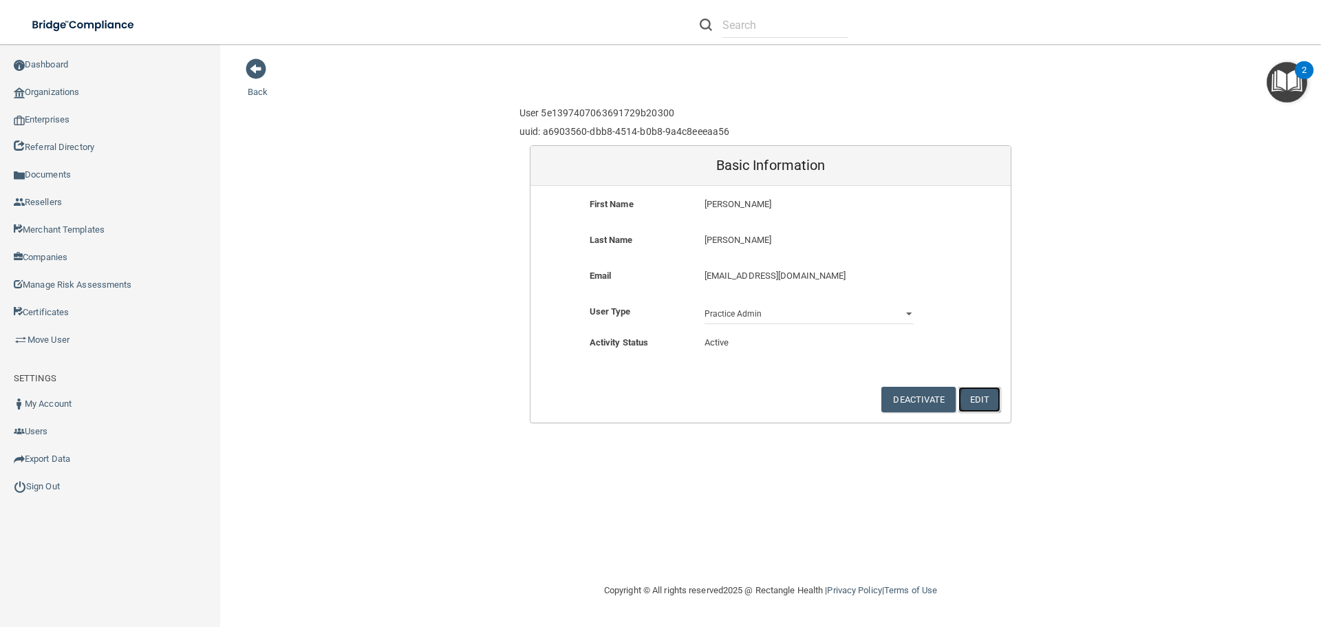
click at [978, 401] on button "Edit" at bounding box center [979, 399] width 42 height 25
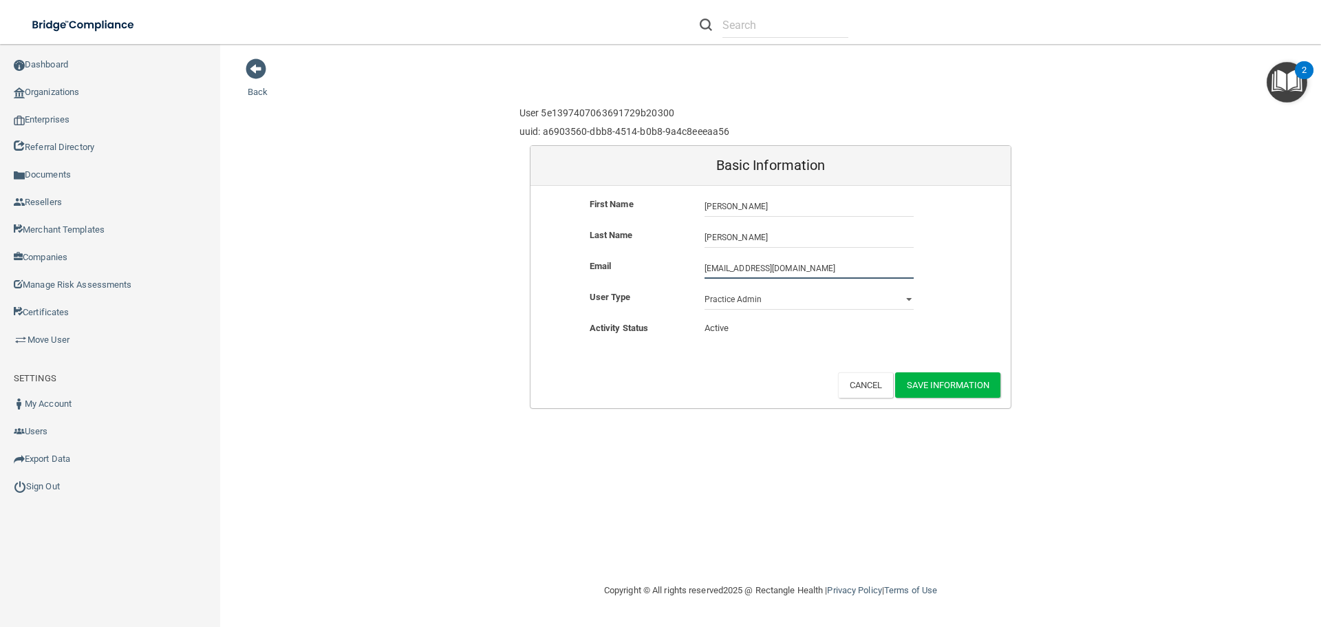
click at [821, 264] on input "[EMAIL_ADDRESS][DOMAIN_NAME]" at bounding box center [808, 268] width 209 height 21
type input "[EMAIL_ADDRESS][DOMAIN_NAME]"
click at [949, 380] on button "Save Information" at bounding box center [947, 384] width 105 height 25
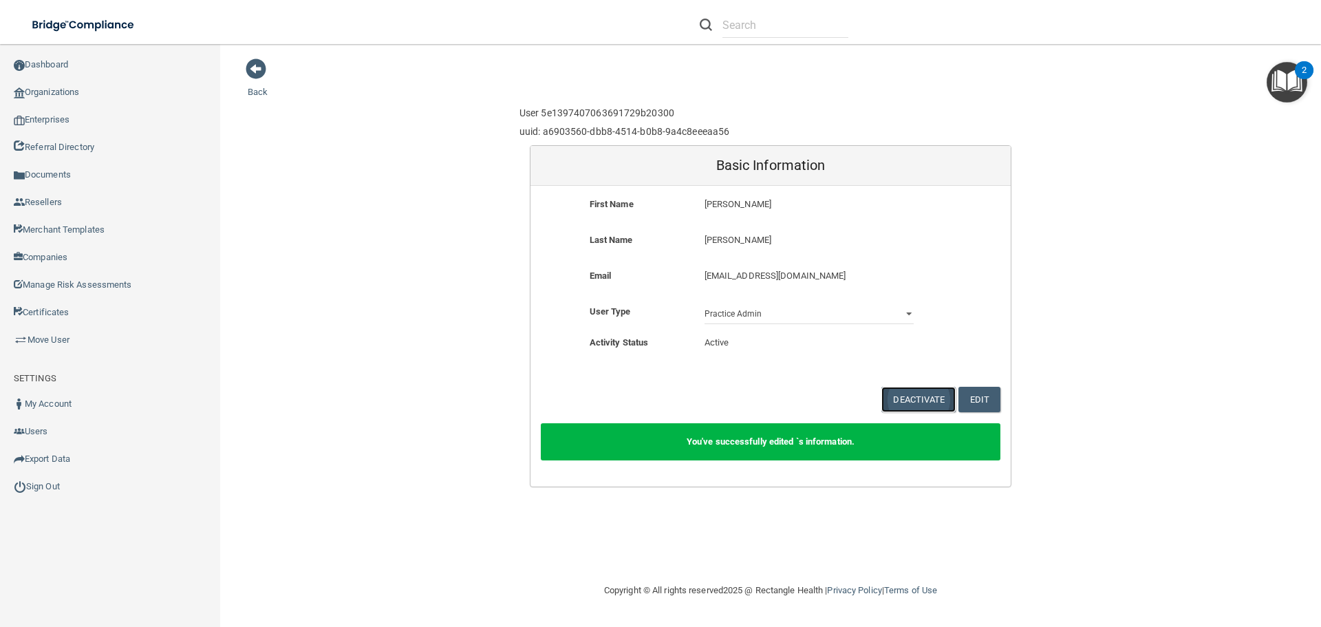
click at [933, 393] on button "Deactivate" at bounding box center [918, 399] width 74 height 25
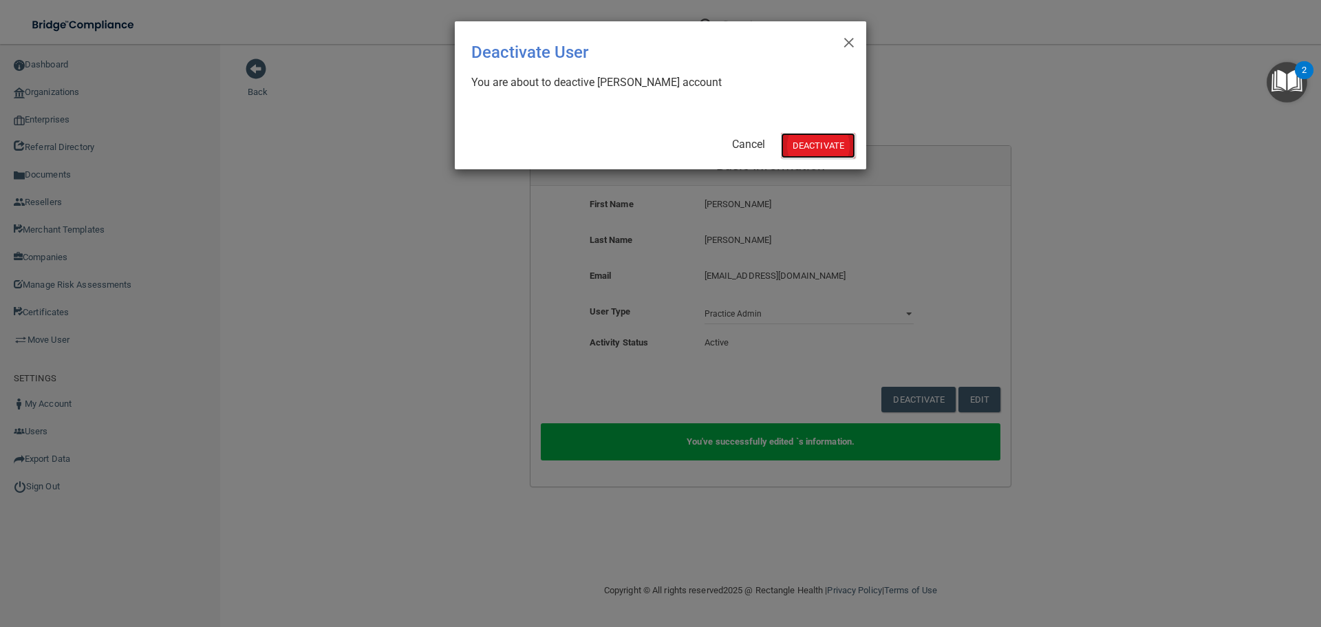
click at [806, 149] on button "Deactivate" at bounding box center [818, 145] width 74 height 25
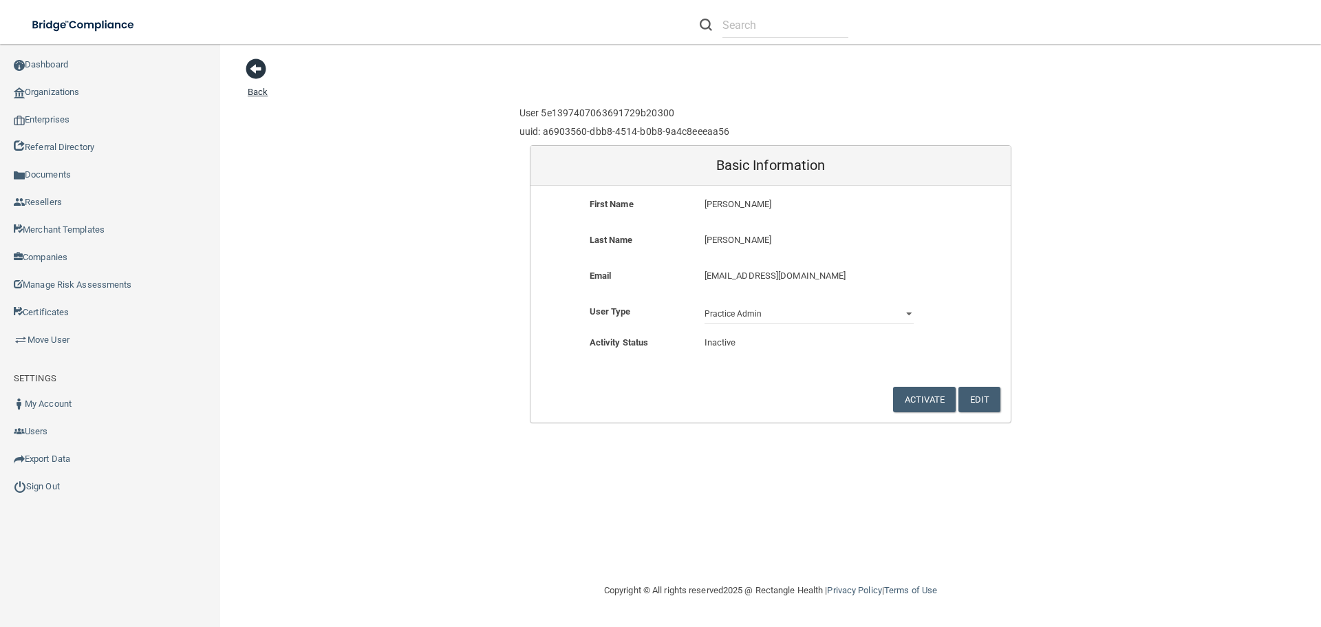
click at [259, 89] on link "Back" at bounding box center [258, 83] width 20 height 27
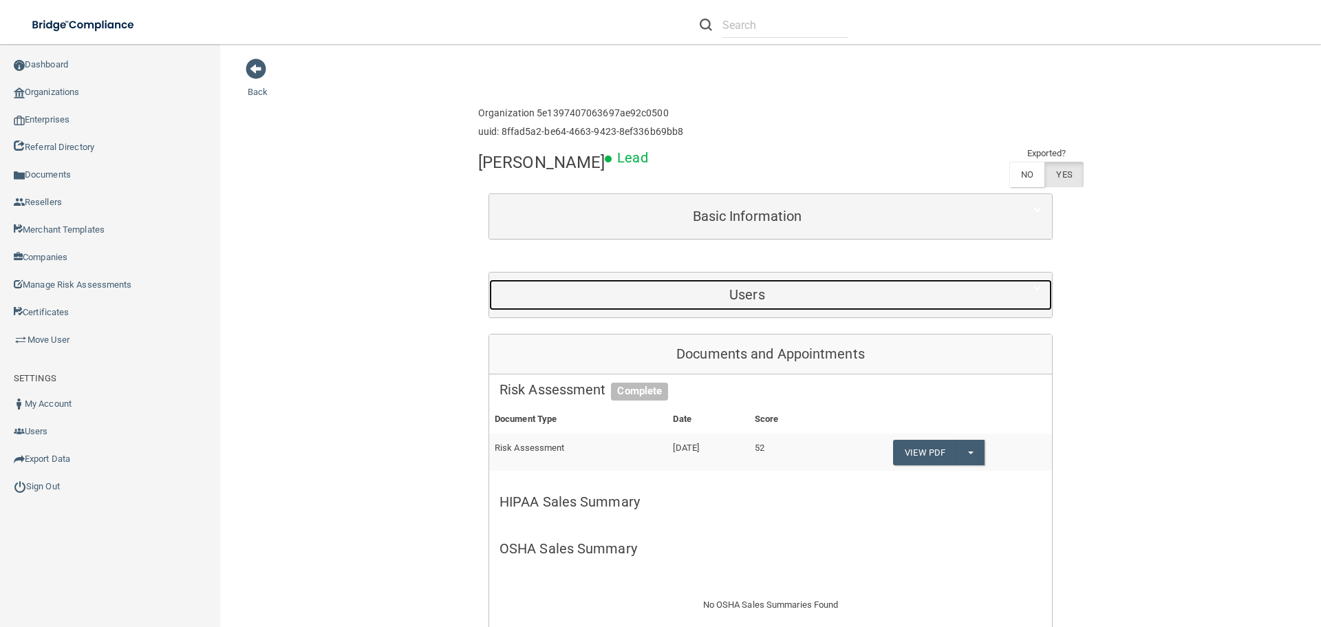
click at [768, 304] on div "Users" at bounding box center [747, 294] width 516 height 31
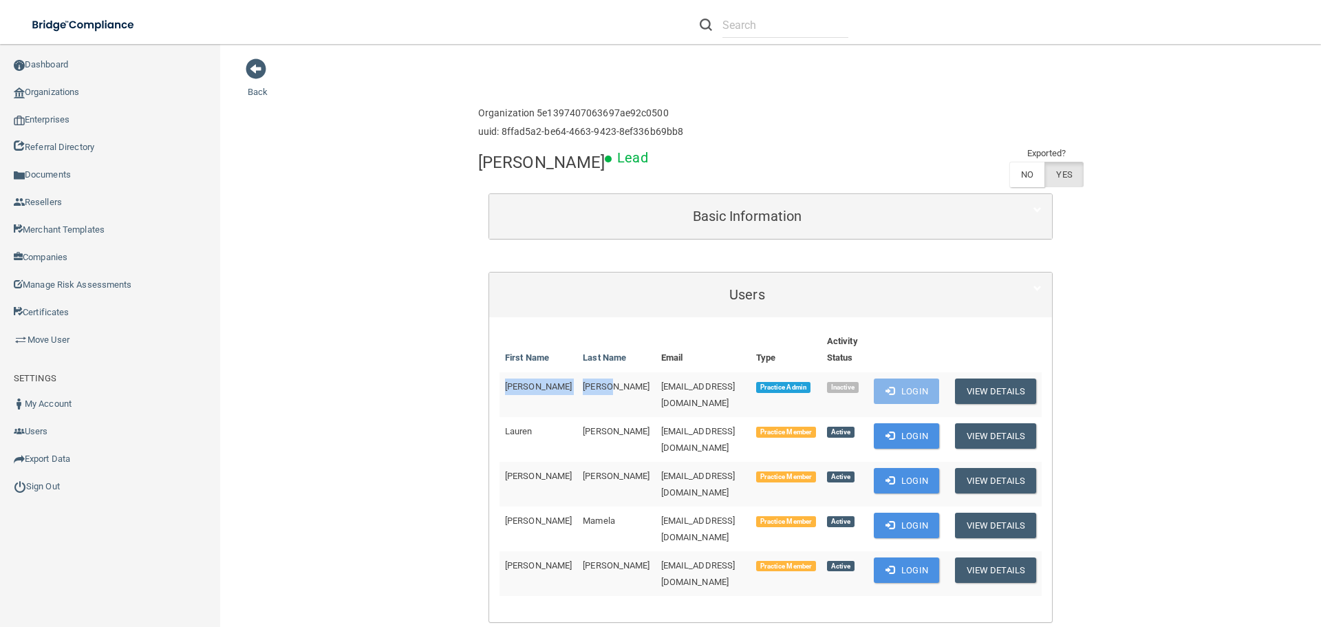
drag, startPoint x: 501, startPoint y: 387, endPoint x: 587, endPoint y: 384, distance: 86.0
click at [587, 384] on tr "salima saccoh omfcidentalcare@gmail.net Practice Admin Inactive Login View Deta…" at bounding box center [770, 394] width 542 height 45
copy tr "salima saccoh"
